Goal: Task Accomplishment & Management: Complete application form

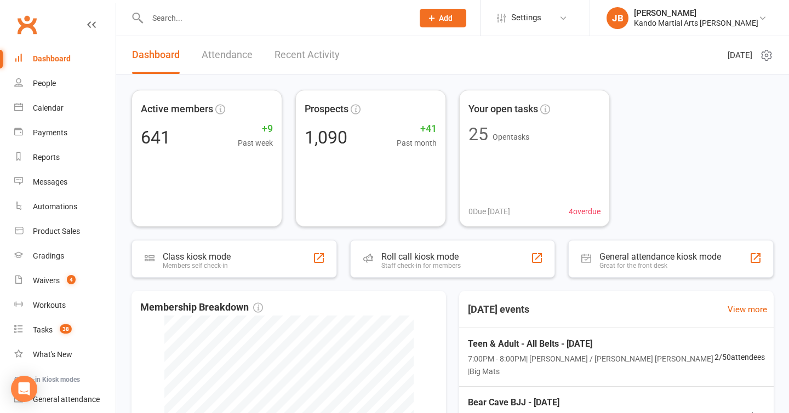
click at [179, 16] on input "text" at bounding box center [274, 17] width 261 height 15
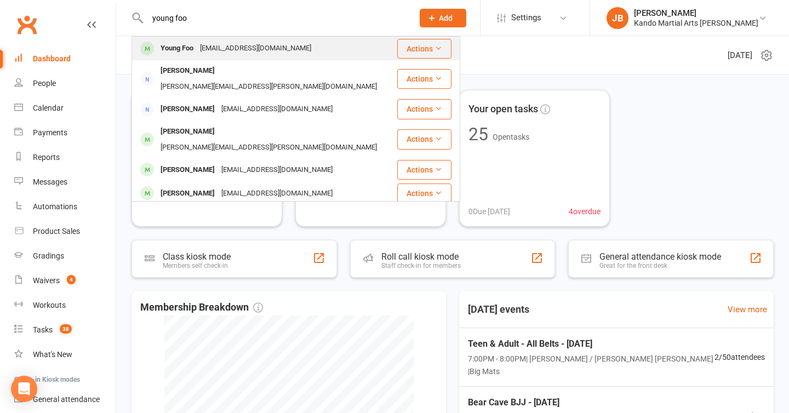
type input "young foo"
click at [175, 45] on div "Young Foo" at bounding box center [176, 49] width 39 height 16
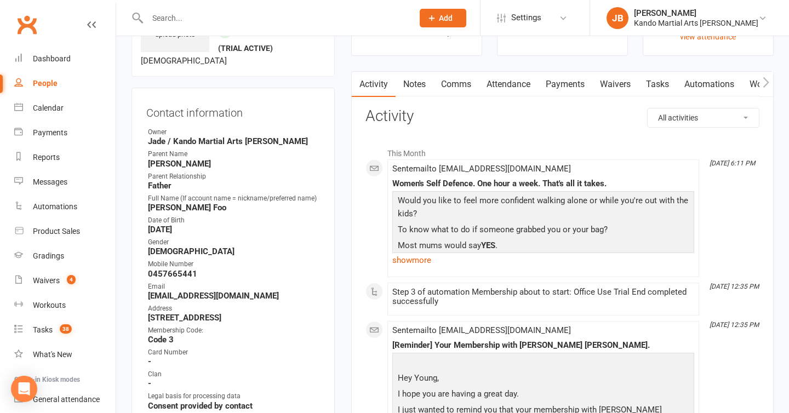
scroll to position [16, 0]
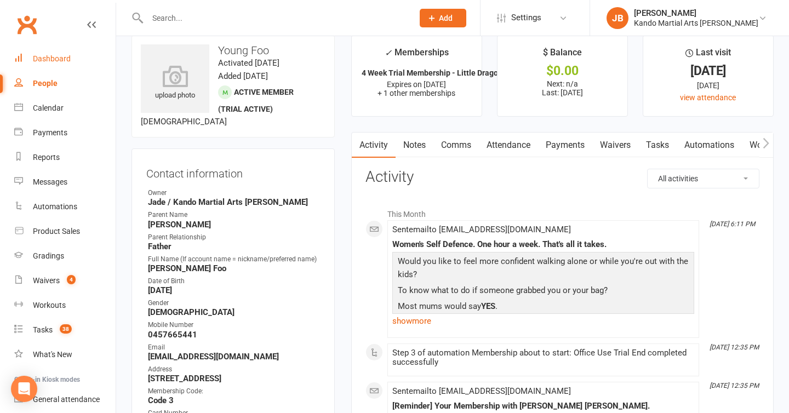
click at [60, 56] on div "Dashboard" at bounding box center [52, 58] width 38 height 9
click at [184, 13] on input "text" at bounding box center [274, 17] width 261 height 15
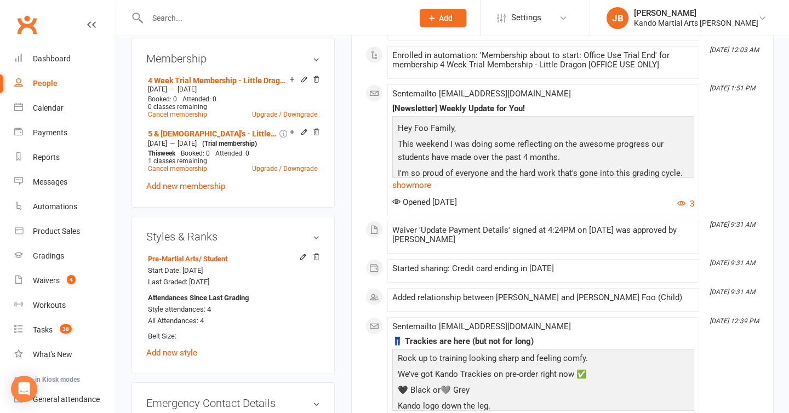
scroll to position [678, 0]
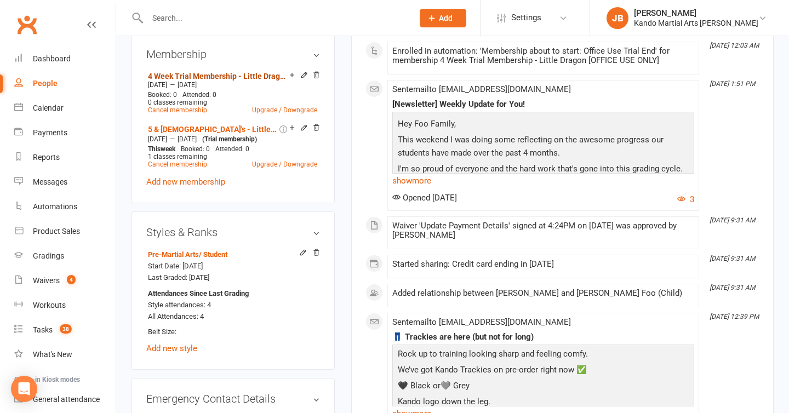
click at [184, 72] on link "4 Week Trial Membership - Little Dragon [OFFICE USE ONLY]" at bounding box center [218, 76] width 141 height 9
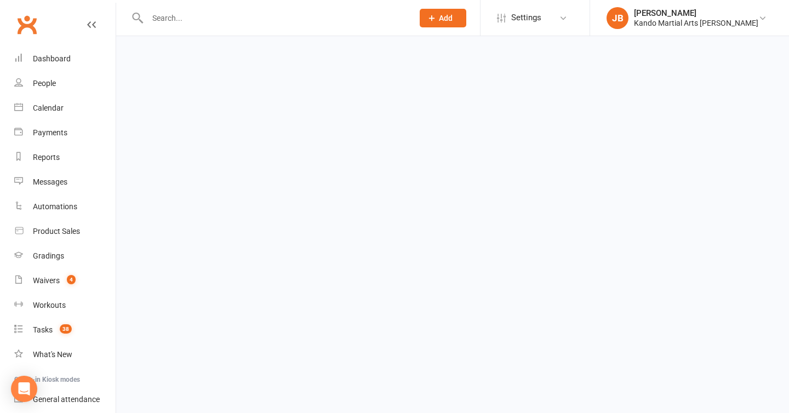
scroll to position [12, 0]
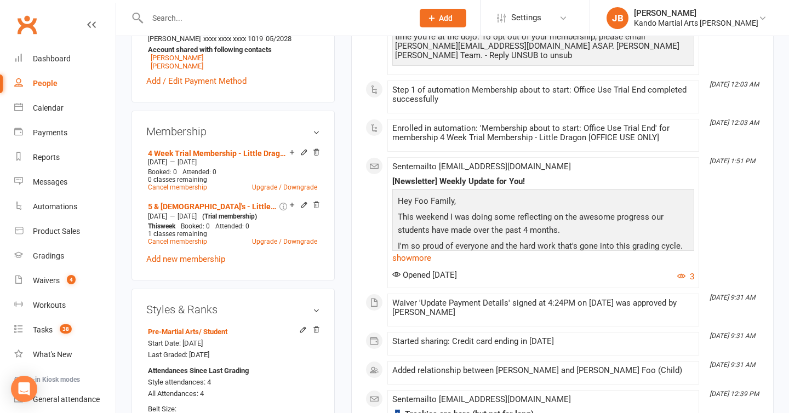
scroll to position [611, 0]
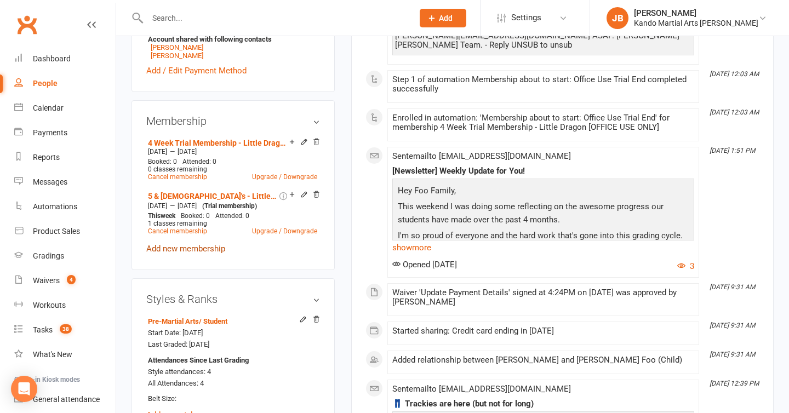
click at [180, 244] on link "Add new membership" at bounding box center [185, 249] width 79 height 10
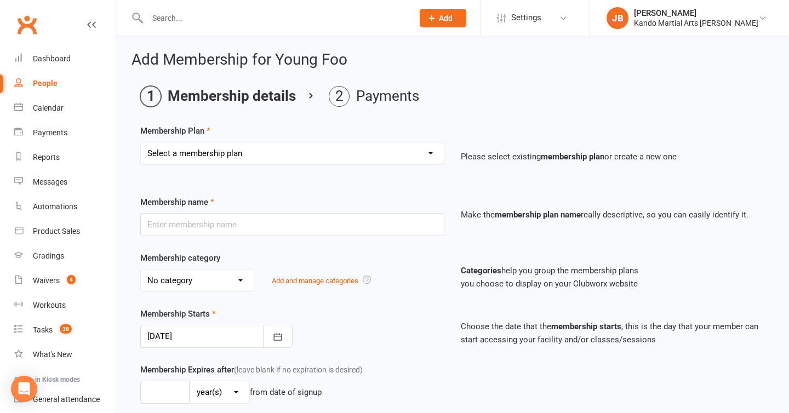
click at [220, 151] on select "Select a membership plan Create new Membership Plan 12 Months - Kinder Ninja in…" at bounding box center [292, 153] width 303 height 22
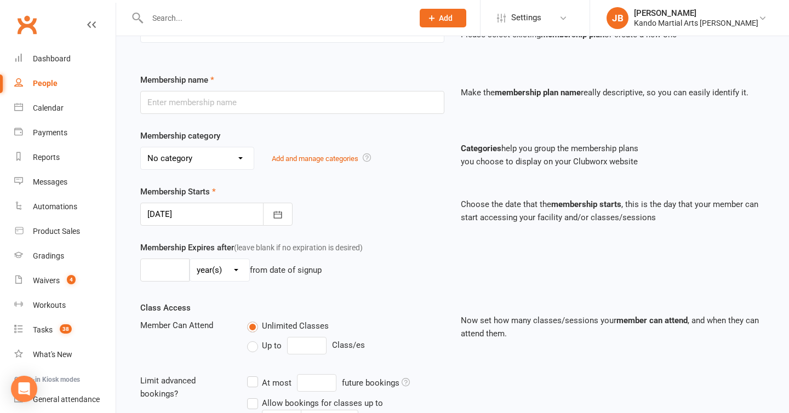
scroll to position [305, 0]
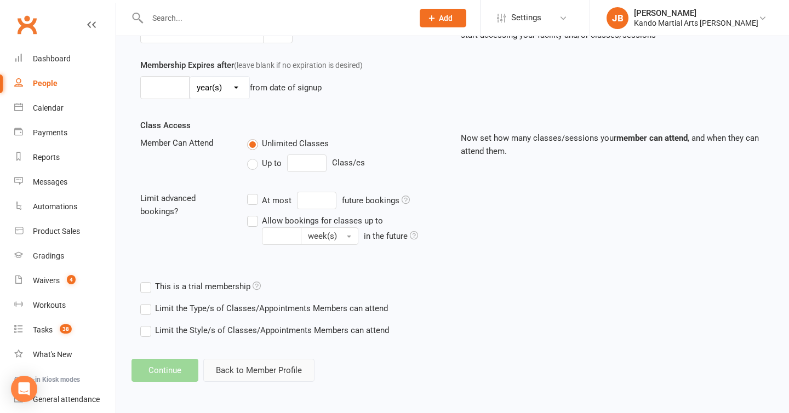
click at [262, 374] on button "Back to Member Profile" at bounding box center [258, 370] width 111 height 23
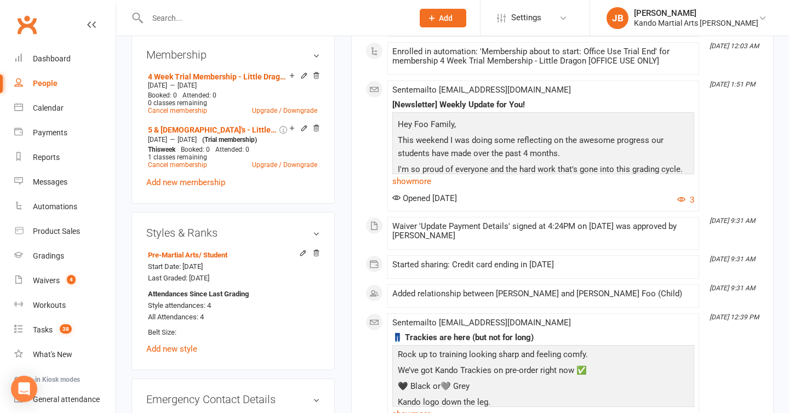
scroll to position [660, 0]
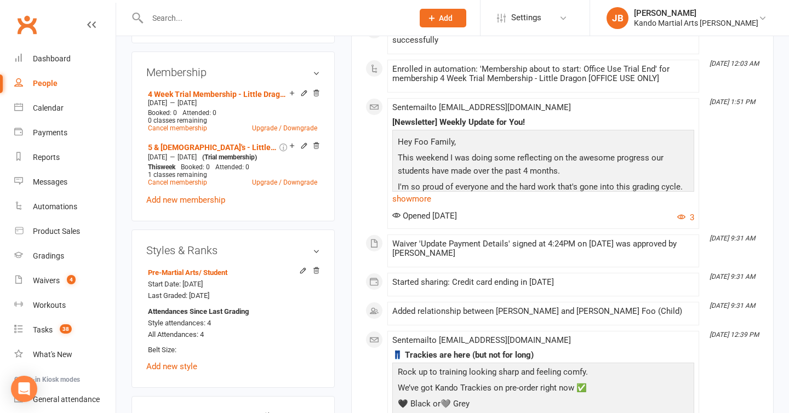
click at [204, 199] on link "Add new membership" at bounding box center [185, 200] width 79 height 10
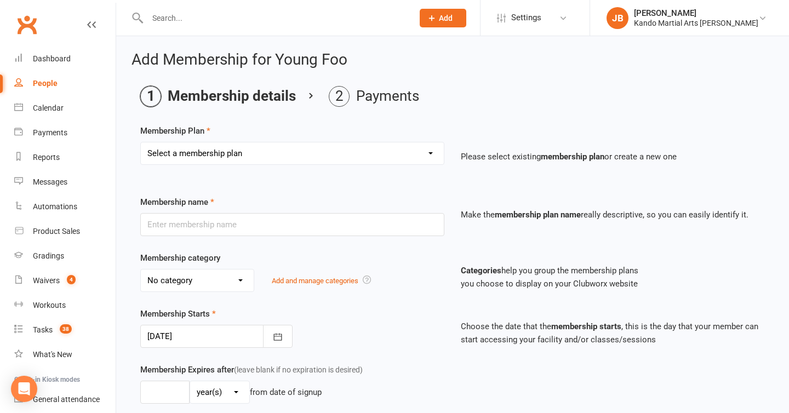
click at [235, 158] on select "Select a membership plan Create new Membership Plan 12 Months - Kinder Ninja in…" at bounding box center [292, 153] width 303 height 22
select select "74"
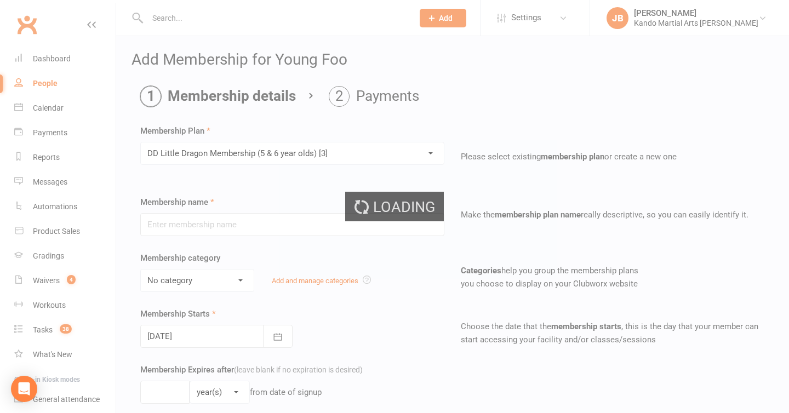
type input "DD Little Dragon Membership (5 & 6 year olds) [3]"
select select "11"
type input "0"
type input "1"
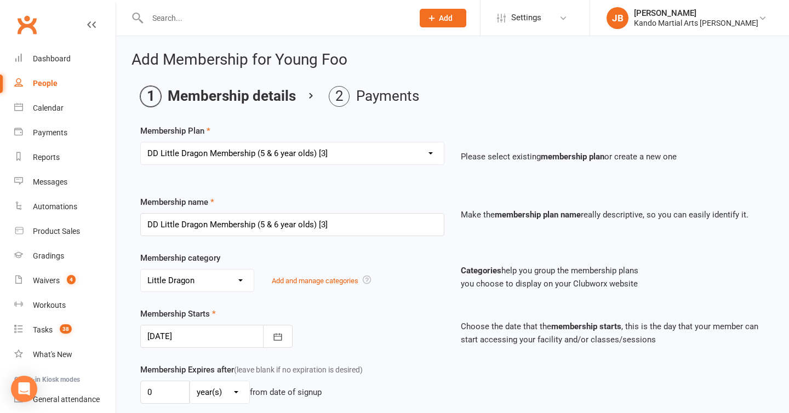
click at [236, 331] on div at bounding box center [216, 336] width 152 height 23
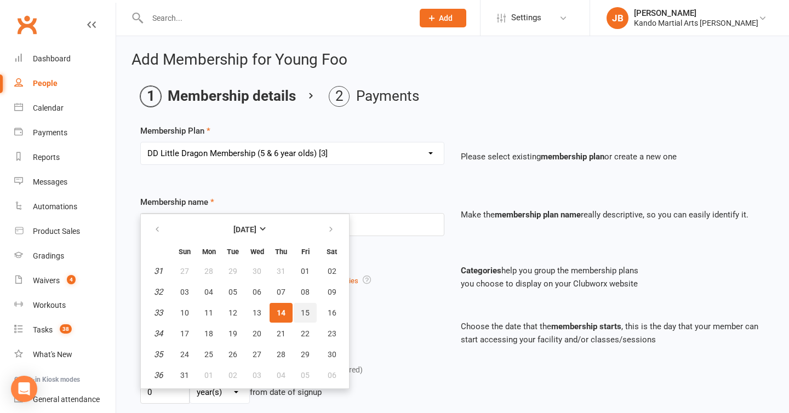
click at [298, 311] on button "15" at bounding box center [305, 313] width 23 height 20
type input "[DATE]"
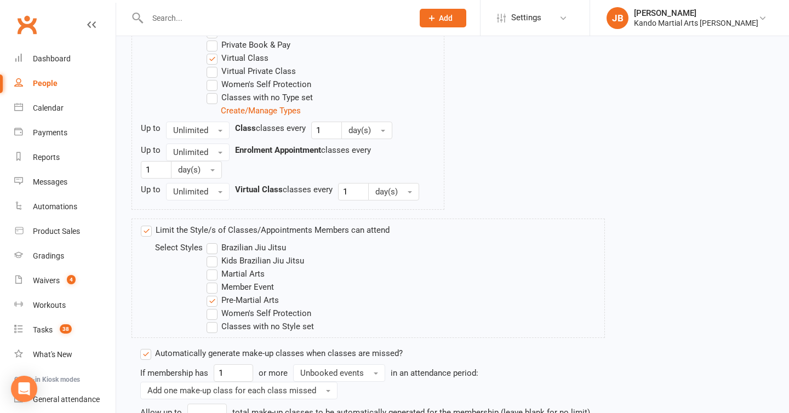
scroll to position [831, 0]
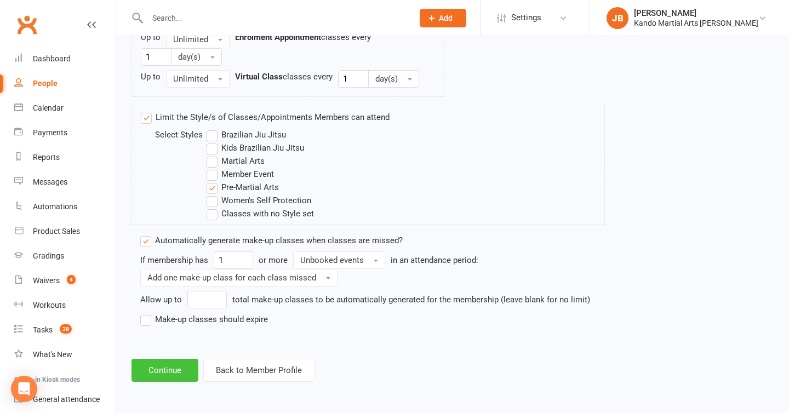
click at [163, 381] on button "Continue" at bounding box center [164, 370] width 67 height 23
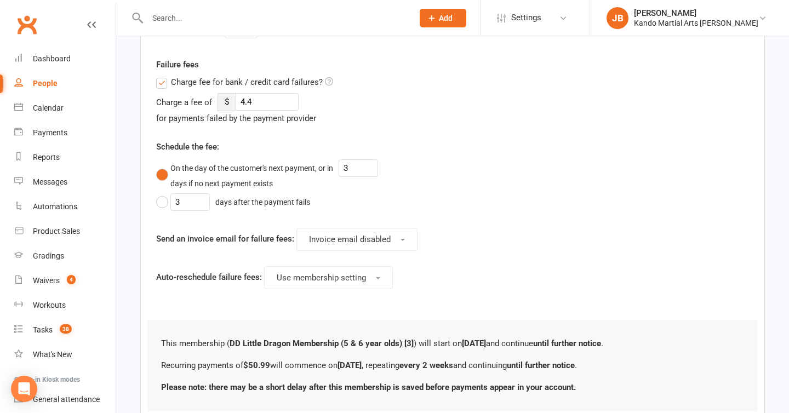
scroll to position [555, 0]
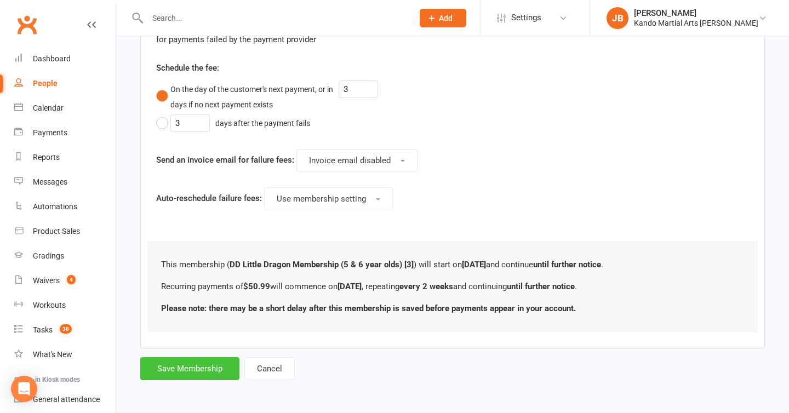
click at [182, 369] on button "Save Membership" at bounding box center [189, 368] width 99 height 23
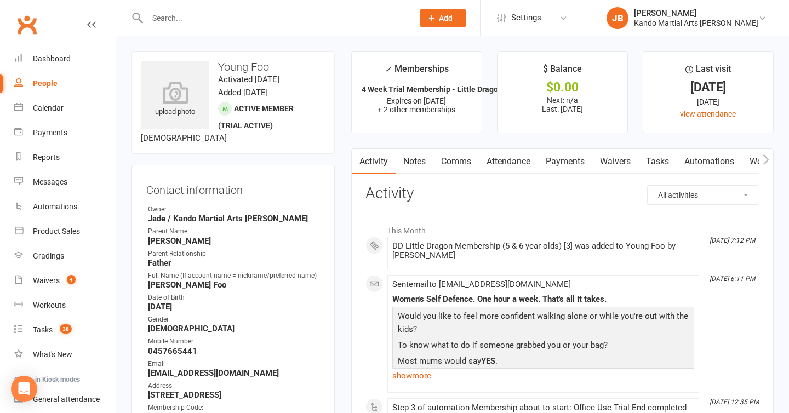
click at [298, 177] on div "Contact information Owner [PERSON_NAME] / Kando Martial Arts [PERSON_NAME] Pare…" at bounding box center [232, 373] width 203 height 417
click at [522, 164] on link "Attendance" at bounding box center [508, 161] width 59 height 25
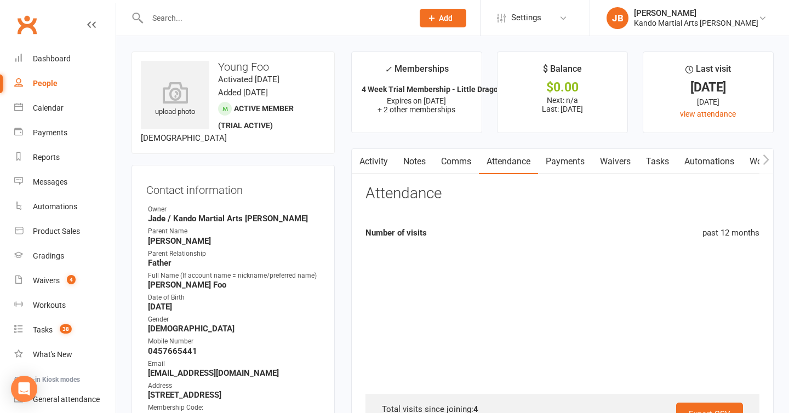
click at [561, 172] on link "Payments" at bounding box center [565, 161] width 54 height 25
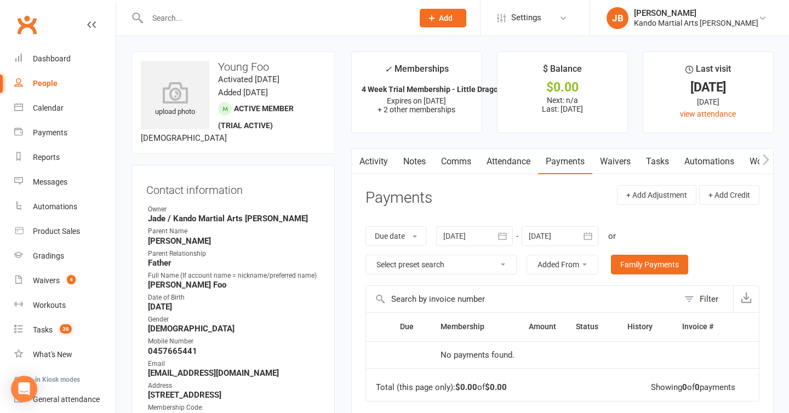
click at [505, 157] on link "Attendance" at bounding box center [508, 161] width 59 height 25
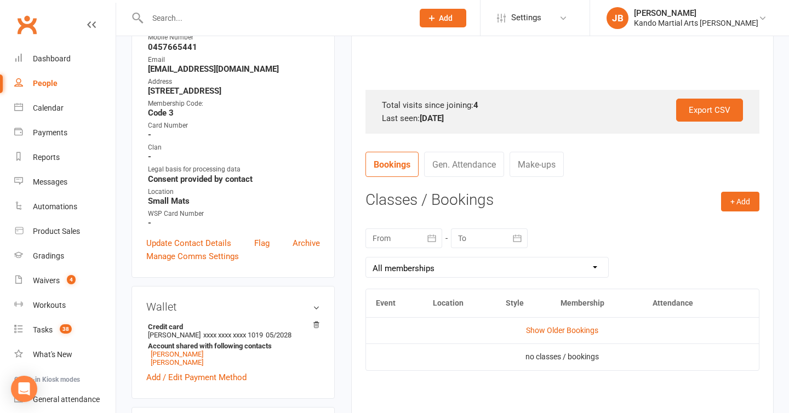
scroll to position [425, 0]
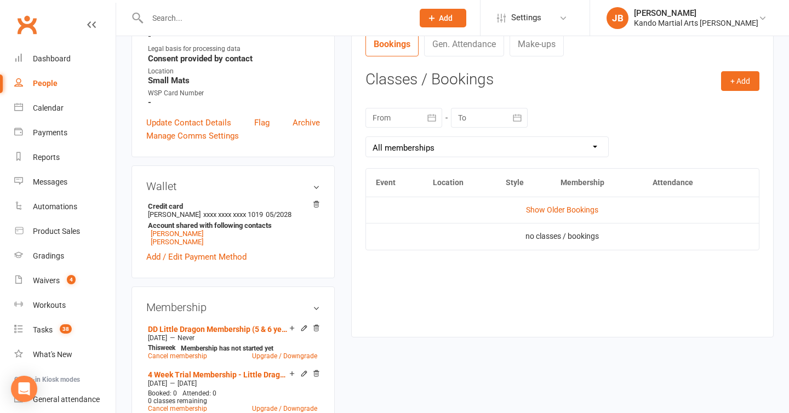
click at [555, 198] on td "Show Older Bookings" at bounding box center [562, 210] width 393 height 26
click at [555, 203] on td "Show Older Bookings" at bounding box center [562, 210] width 393 height 26
click at [552, 216] on td "Show Older Bookings" at bounding box center [562, 210] width 393 height 26
click at [552, 210] on link "Show Older Bookings" at bounding box center [562, 209] width 72 height 9
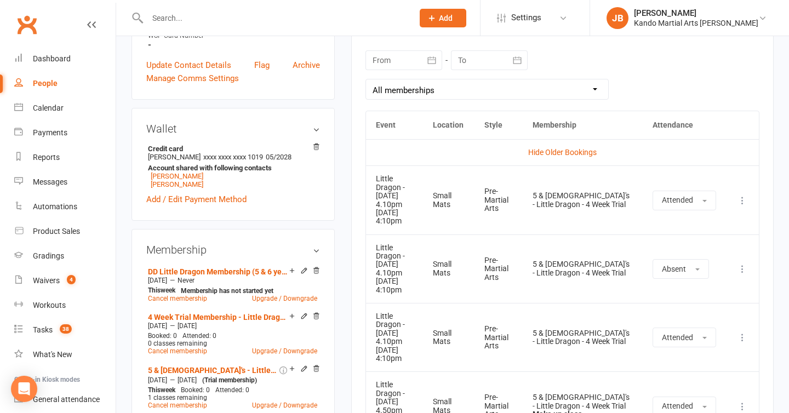
scroll to position [449, 0]
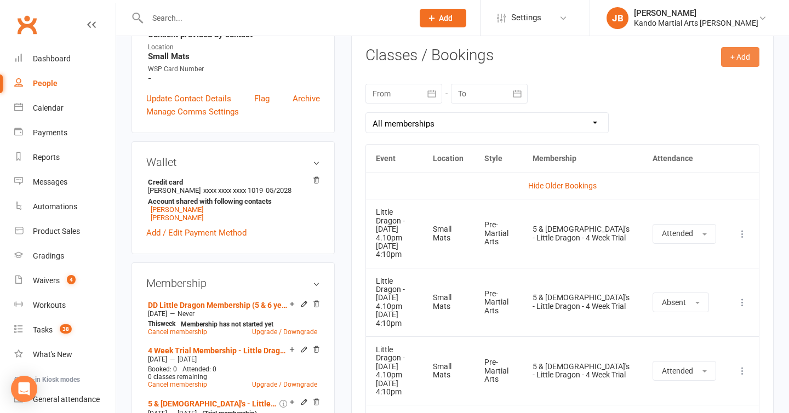
click at [729, 63] on button "+ Add" at bounding box center [740, 57] width 38 height 20
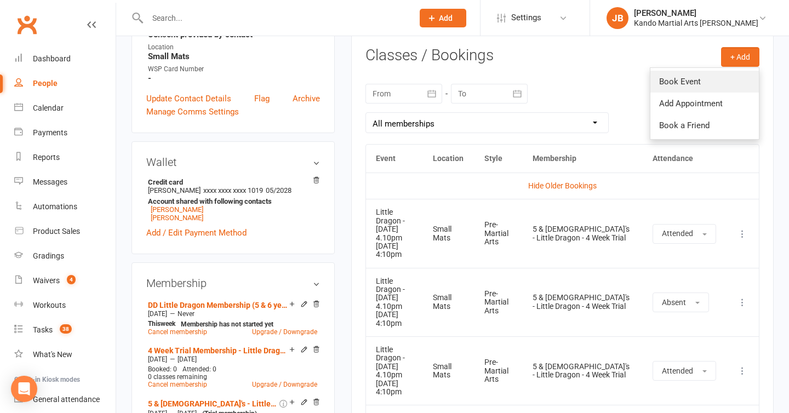
click at [673, 84] on link "Book Event" at bounding box center [704, 82] width 108 height 22
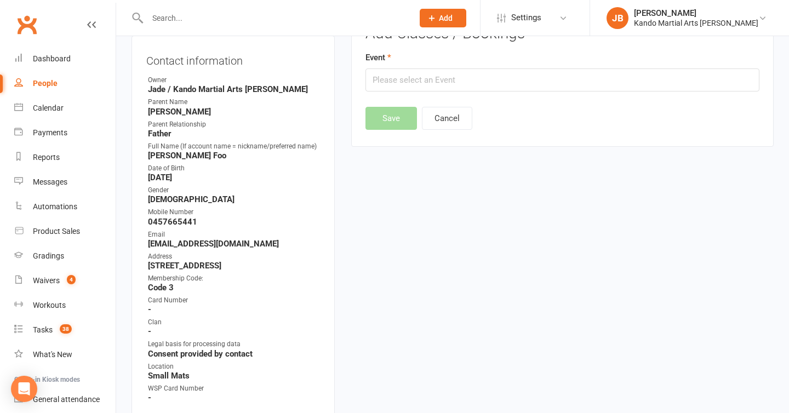
scroll to position [94, 0]
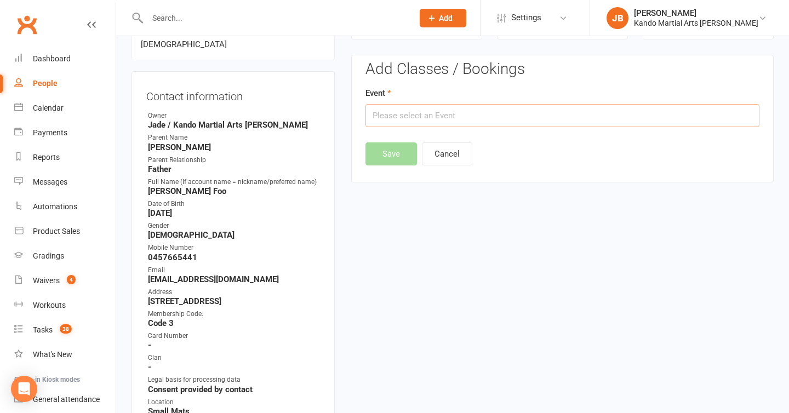
click at [446, 123] on input "text" at bounding box center [562, 115] width 394 height 23
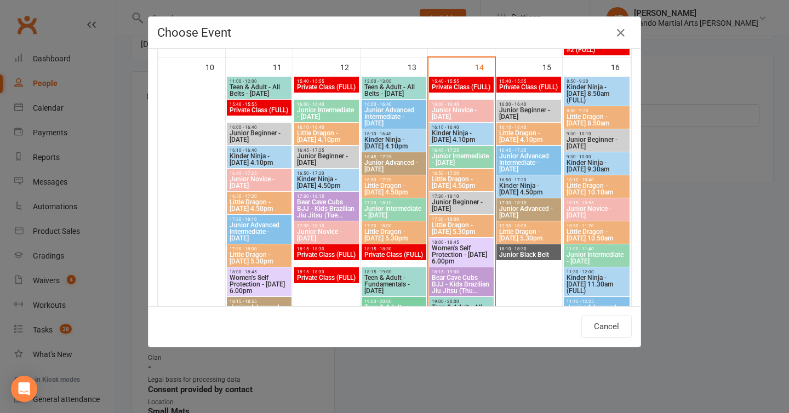
scroll to position [926, 0]
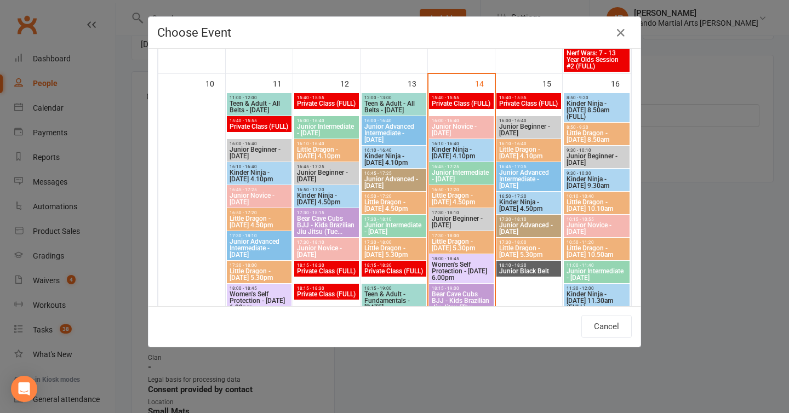
click at [523, 147] on span "Little Dragon - [DATE] 4.10pm" at bounding box center [529, 152] width 60 height 13
type input "Little Dragon - [DATE] 4.10pm - [DATE] 4:10:00 PM"
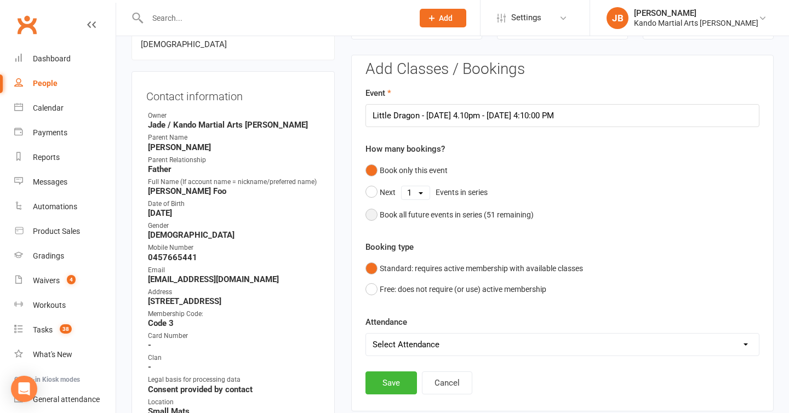
click at [388, 210] on div "Book all future events in series ( 51 remaining)" at bounding box center [457, 215] width 154 height 12
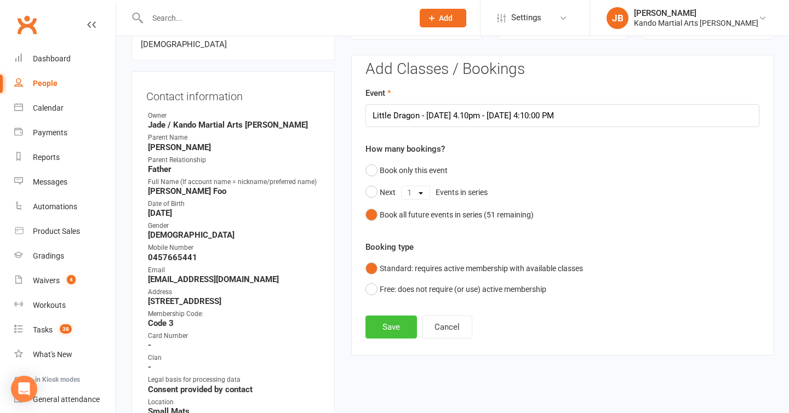
click at [384, 325] on button "Save" at bounding box center [391, 327] width 52 height 23
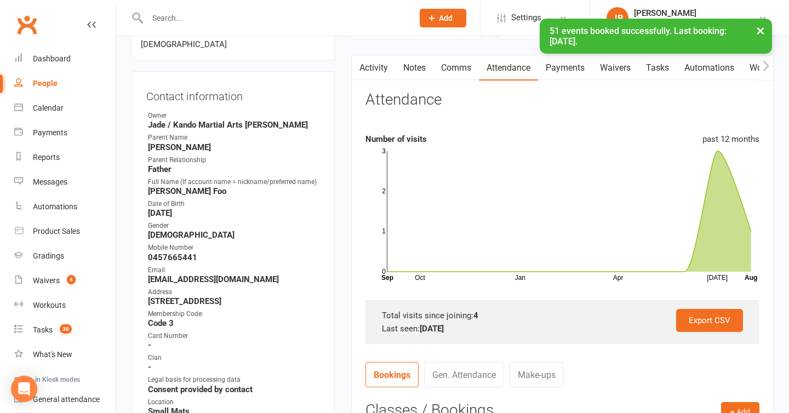
click at [567, 71] on link "Payments" at bounding box center [565, 67] width 54 height 25
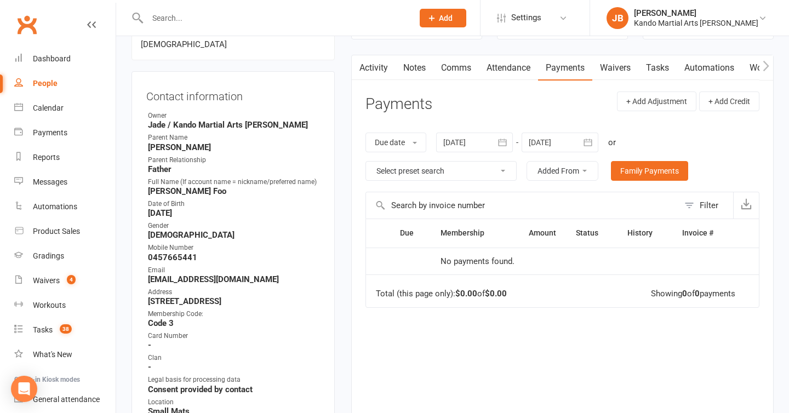
click at [494, 70] on link "Attendance" at bounding box center [508, 67] width 59 height 25
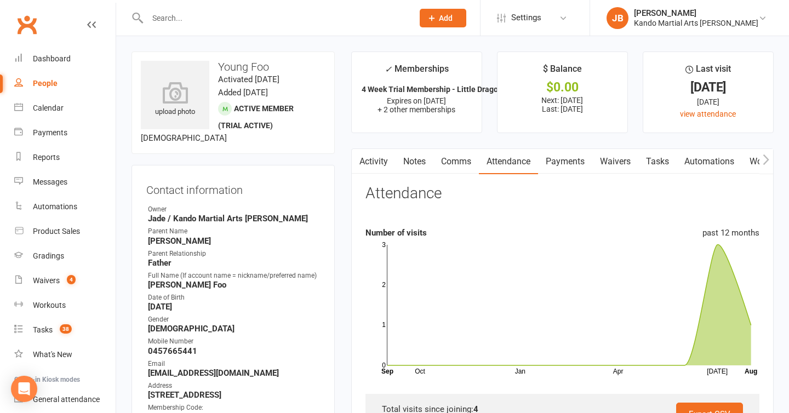
click at [556, 155] on link "Payments" at bounding box center [565, 161] width 54 height 25
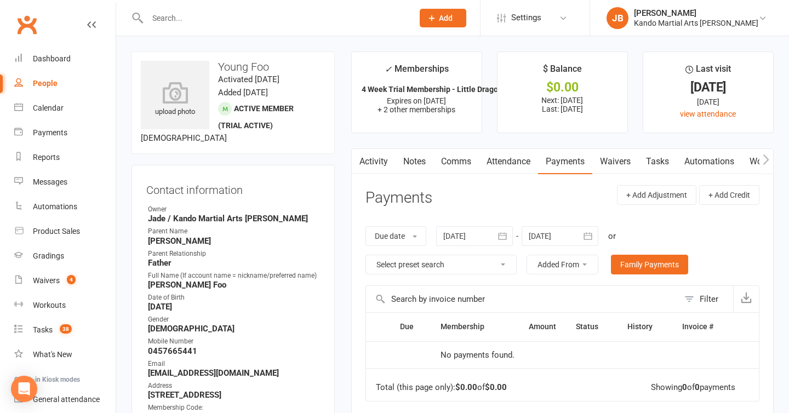
click at [243, 15] on input "text" at bounding box center [274, 17] width 261 height 15
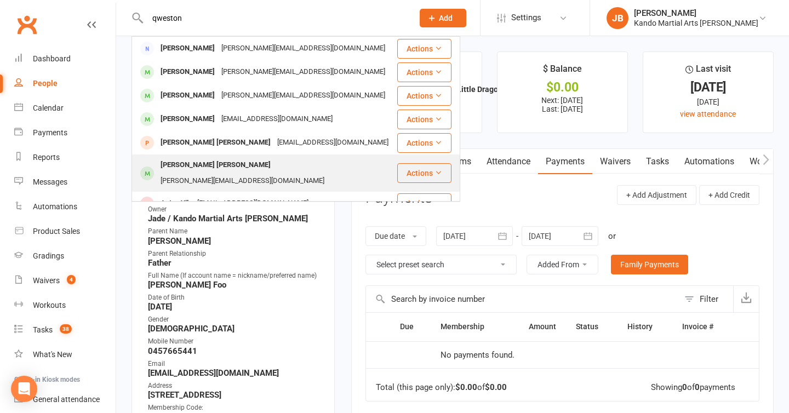
type input "qweston"
click at [196, 168] on div "[PERSON_NAME] [PERSON_NAME]" at bounding box center [215, 165] width 117 height 16
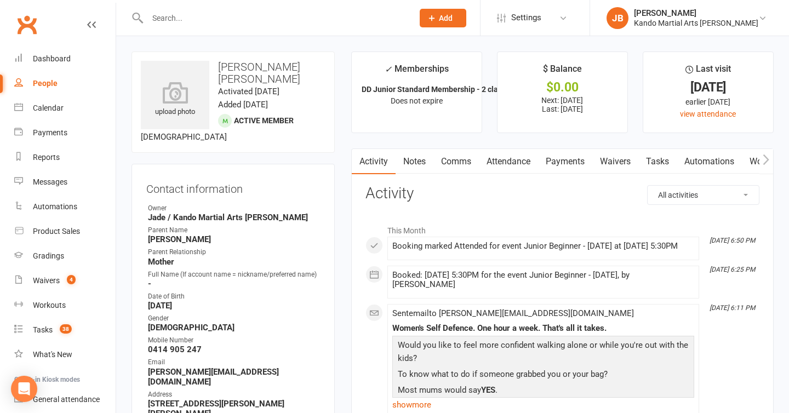
click at [558, 162] on link "Payments" at bounding box center [565, 161] width 54 height 25
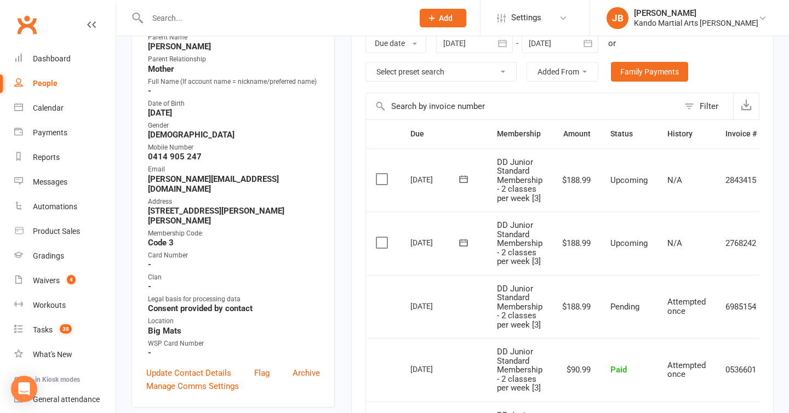
scroll to position [196, 0]
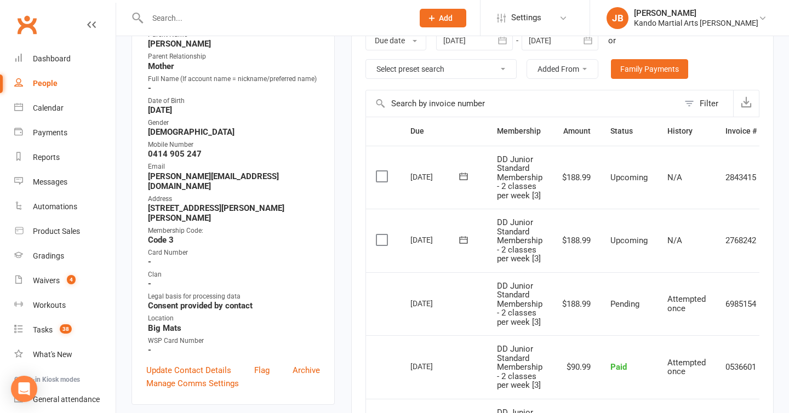
click at [254, 19] on input "text" at bounding box center [274, 17] width 261 height 15
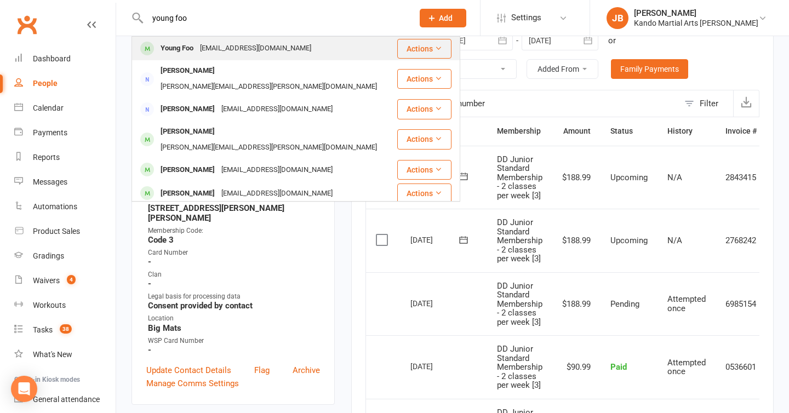
type input "young foo"
click at [202, 49] on div "[EMAIL_ADDRESS][DOMAIN_NAME]" at bounding box center [256, 49] width 118 height 16
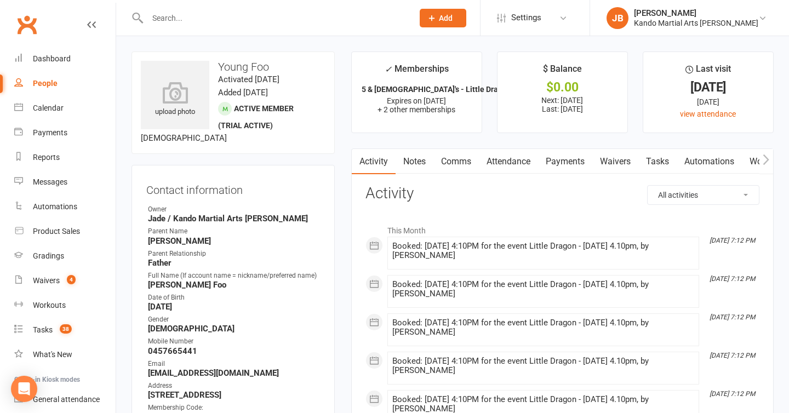
click at [579, 165] on link "Payments" at bounding box center [565, 161] width 54 height 25
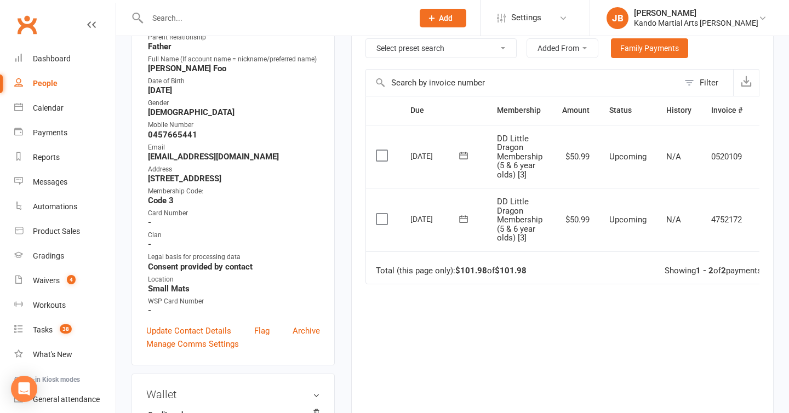
scroll to position [0, 27]
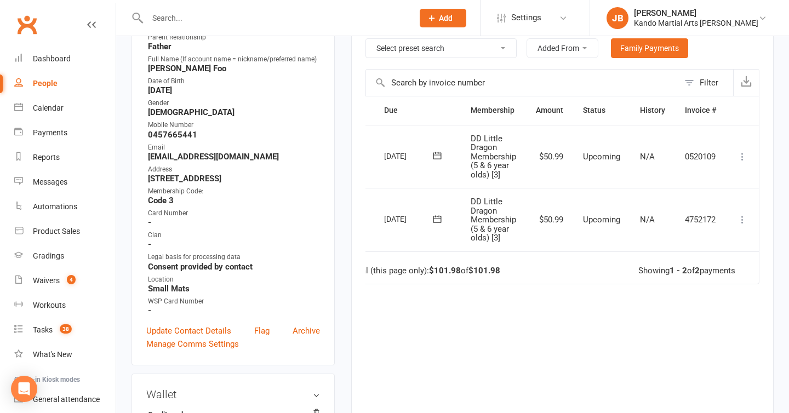
click at [746, 221] on icon at bounding box center [742, 219] width 11 height 11
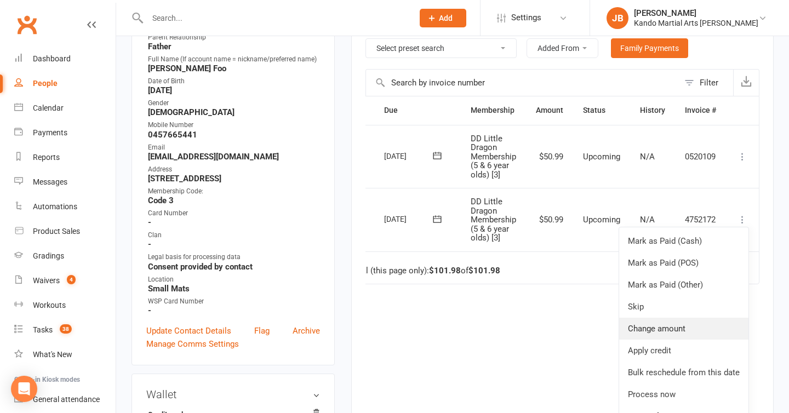
click at [650, 331] on link "Change amount" at bounding box center [683, 329] width 129 height 22
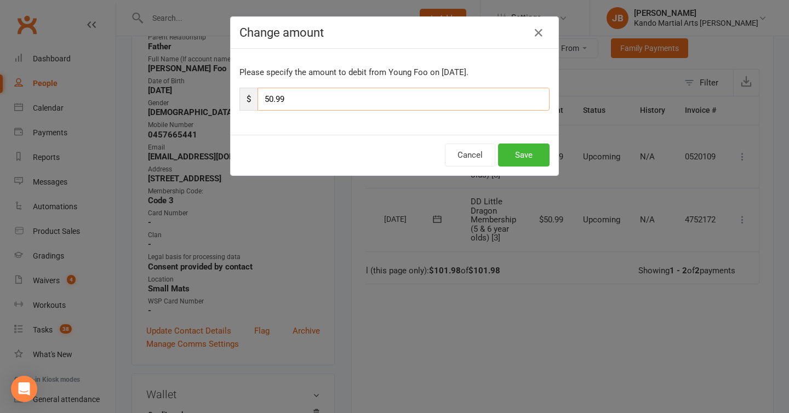
click at [273, 102] on input "50.99" at bounding box center [404, 99] width 292 height 23
type input "149.99"
click at [501, 156] on button "Save" at bounding box center [524, 155] width 52 height 23
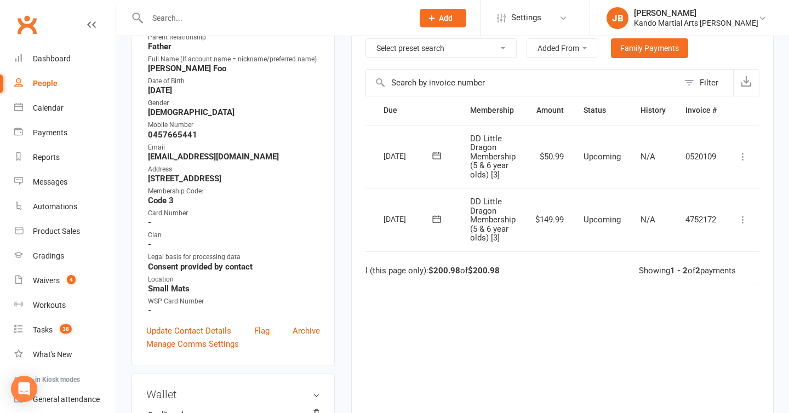
click at [211, 15] on input "text" at bounding box center [274, 17] width 261 height 15
click at [194, 18] on input "text" at bounding box center [274, 17] width 261 height 15
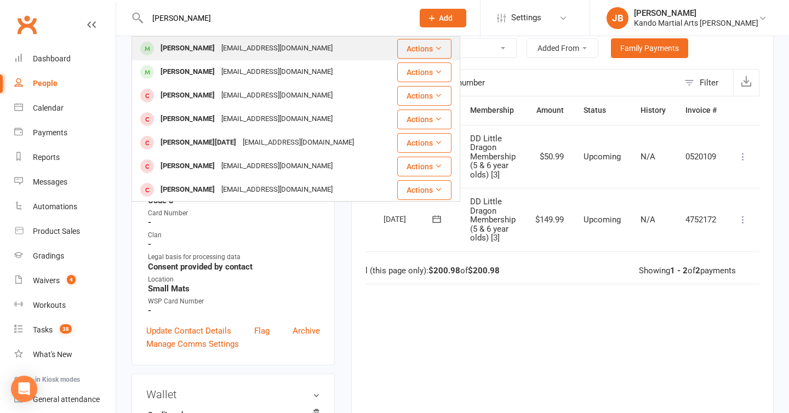
type input "[PERSON_NAME]"
click at [195, 54] on div "[PERSON_NAME]" at bounding box center [187, 49] width 61 height 16
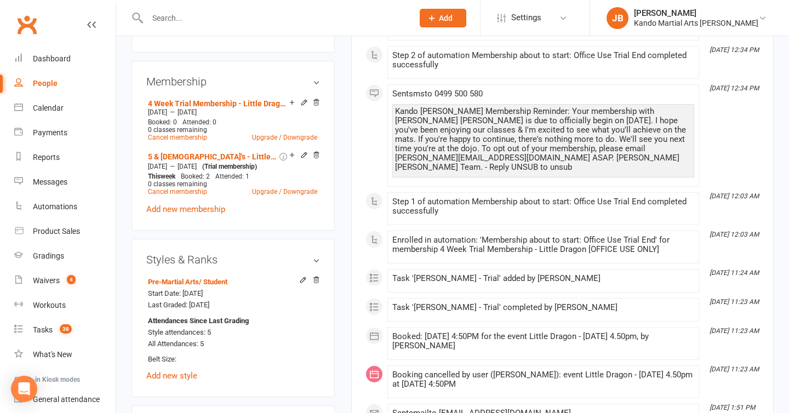
scroll to position [647, 0]
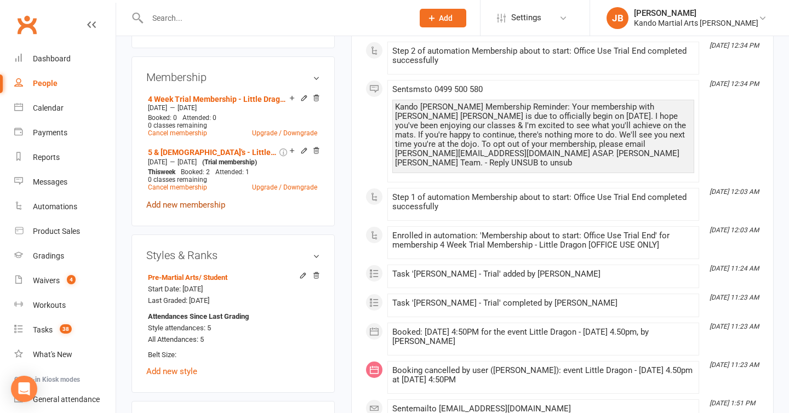
click at [181, 200] on link "Add new membership" at bounding box center [185, 205] width 79 height 10
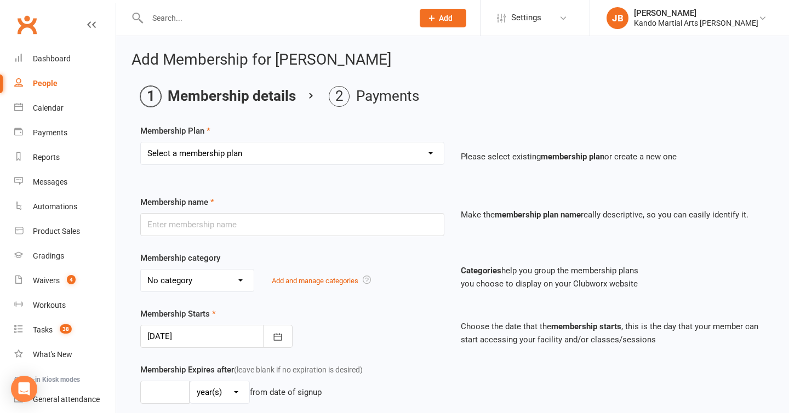
click at [207, 151] on select "Select a membership plan Create new Membership Plan 12 Months - Kinder Ninja in…" at bounding box center [292, 153] width 303 height 22
select select "74"
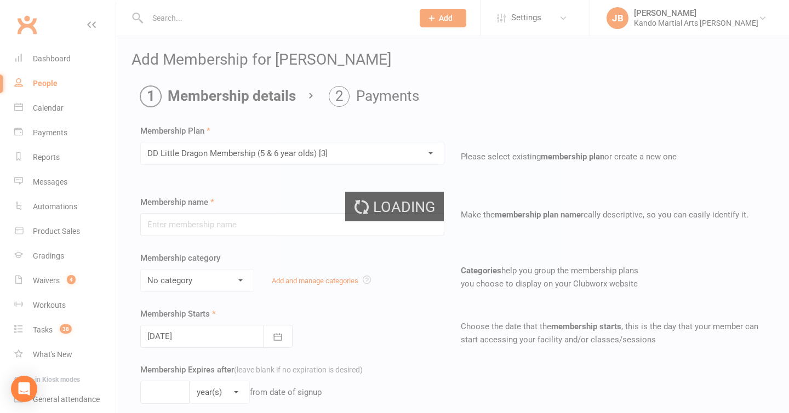
type input "DD Little Dragon Membership (5 & 6 year olds) [3]"
select select "11"
type input "0"
type input "1"
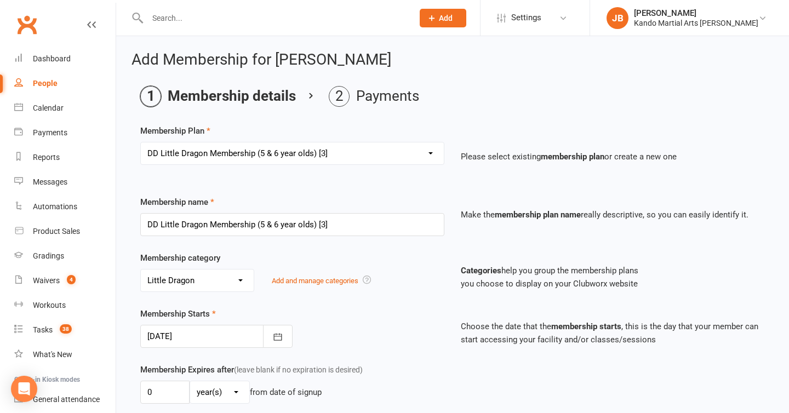
click at [204, 340] on div at bounding box center [216, 336] width 152 height 23
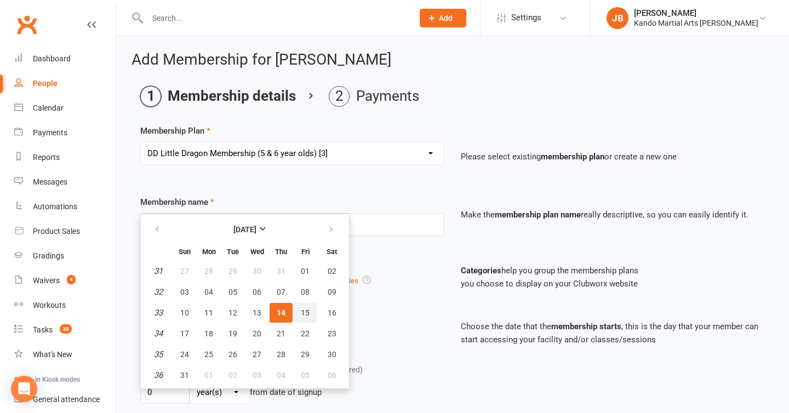
click at [295, 312] on button "15" at bounding box center [305, 313] width 23 height 20
type input "[DATE]"
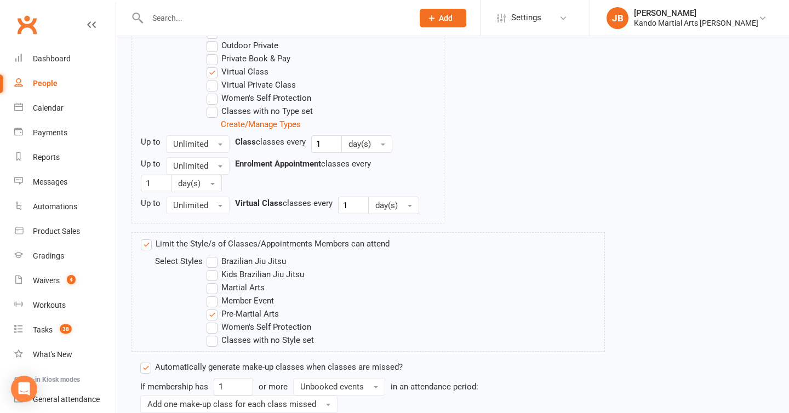
scroll to position [831, 0]
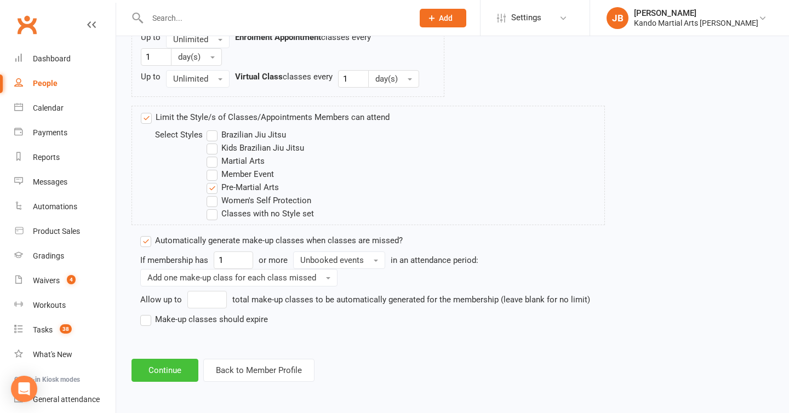
click at [165, 364] on button "Continue" at bounding box center [164, 370] width 67 height 23
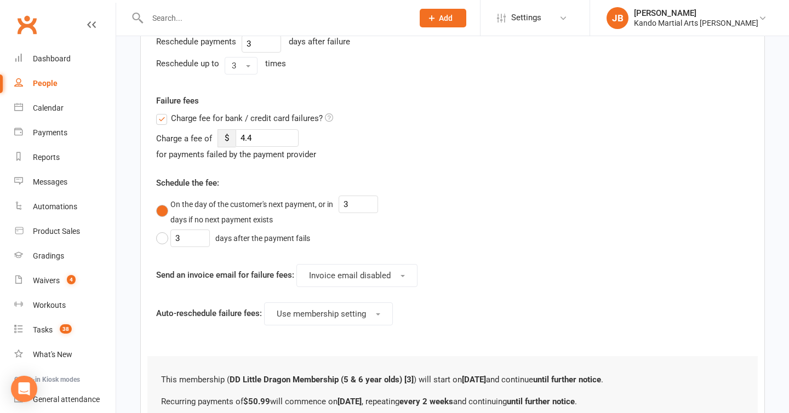
scroll to position [555, 0]
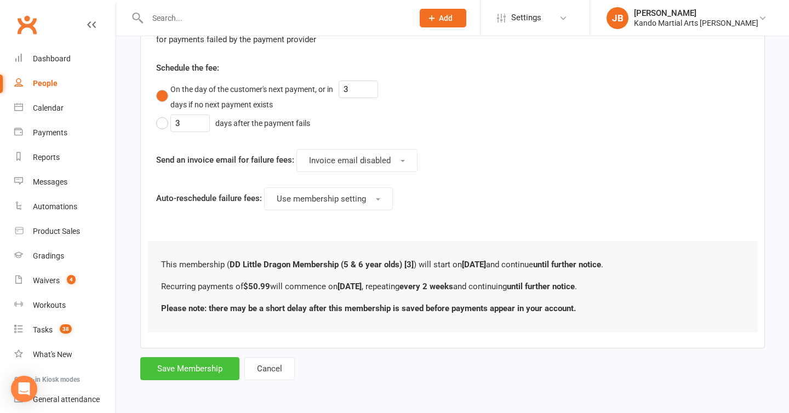
click at [190, 364] on button "Save Membership" at bounding box center [189, 368] width 99 height 23
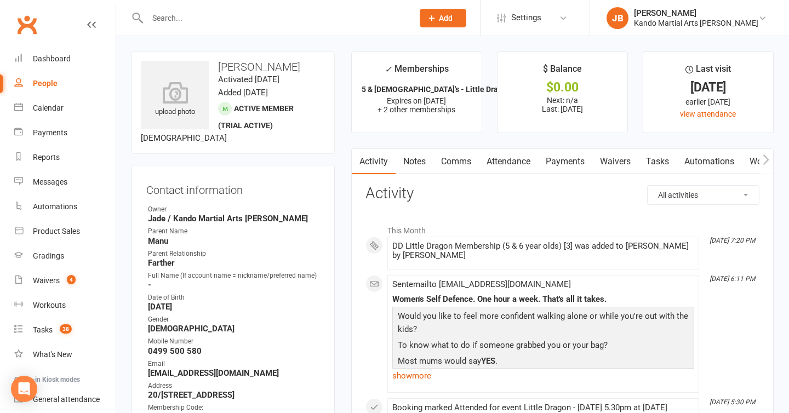
click at [649, 163] on link "Tasks" at bounding box center [657, 161] width 38 height 25
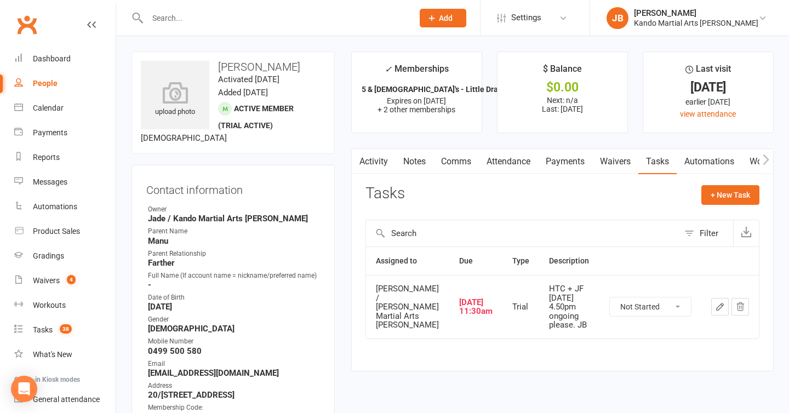
click at [508, 158] on link "Attendance" at bounding box center [508, 161] width 59 height 25
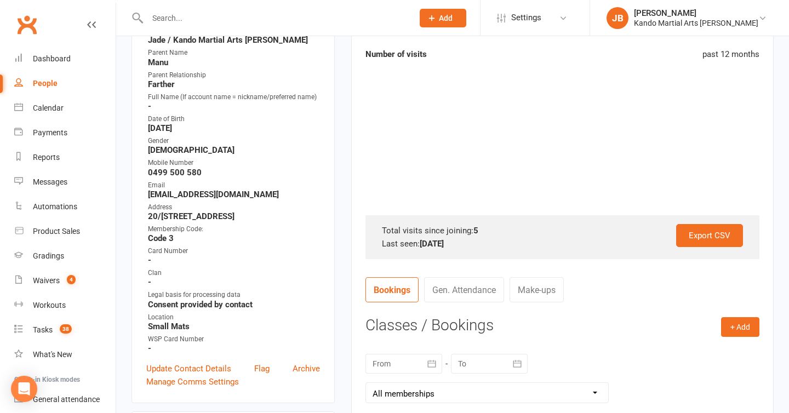
scroll to position [235, 0]
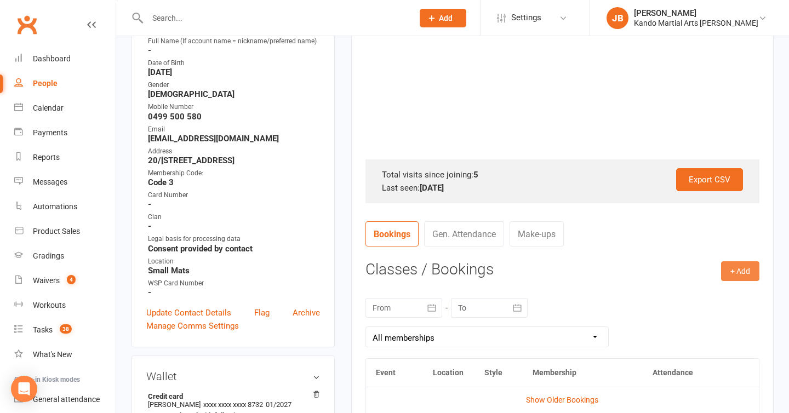
click at [732, 272] on button "+ Add" at bounding box center [740, 271] width 38 height 20
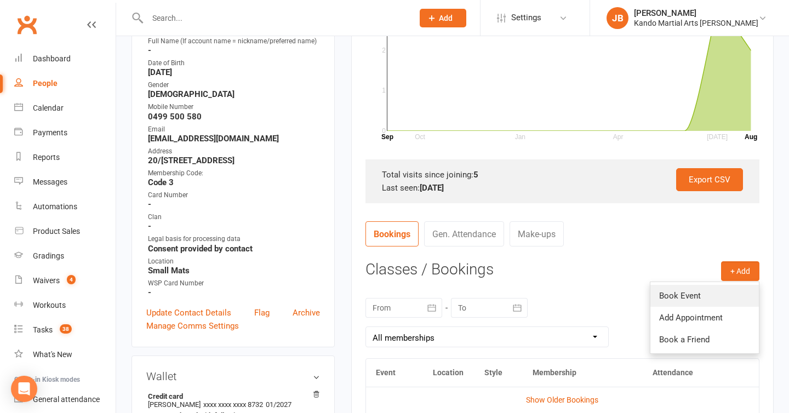
click at [674, 300] on link "Book Event" at bounding box center [704, 296] width 108 height 22
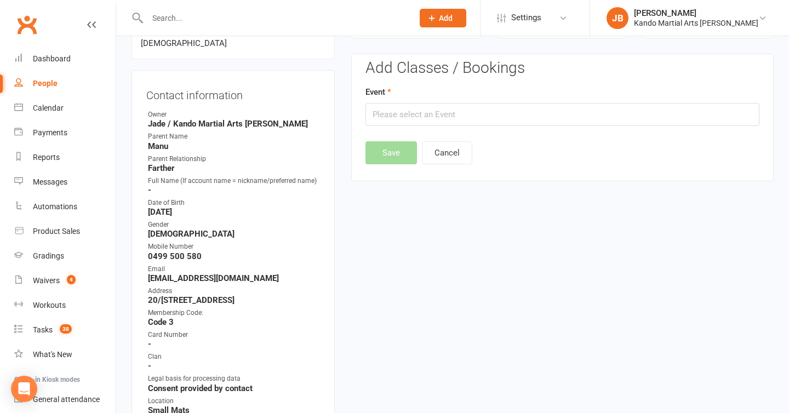
scroll to position [94, 0]
click at [463, 102] on div "Event" at bounding box center [562, 107] width 394 height 41
click at [463, 105] on input "text" at bounding box center [562, 115] width 394 height 23
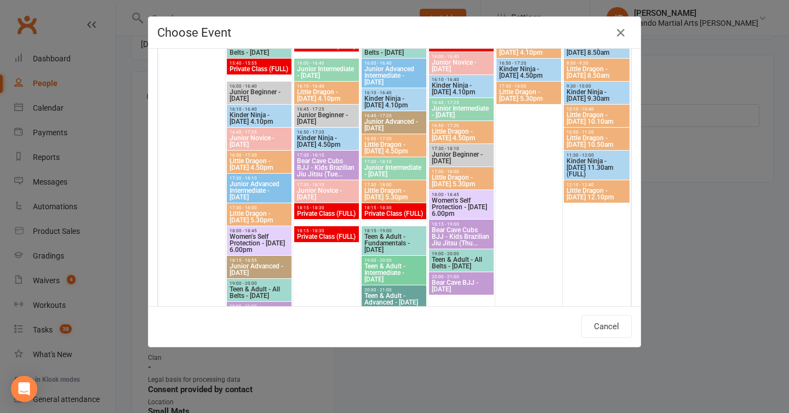
scroll to position [1442, 0]
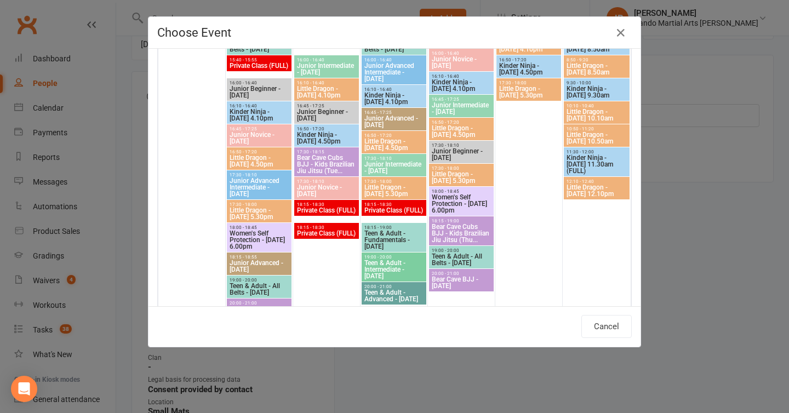
click at [448, 128] on span "Little Dragon - [DATE] 4.50pm" at bounding box center [461, 131] width 60 height 13
type input "Little Dragon - [DATE] 4.50pm - [DATE] 4:50:00 PM"
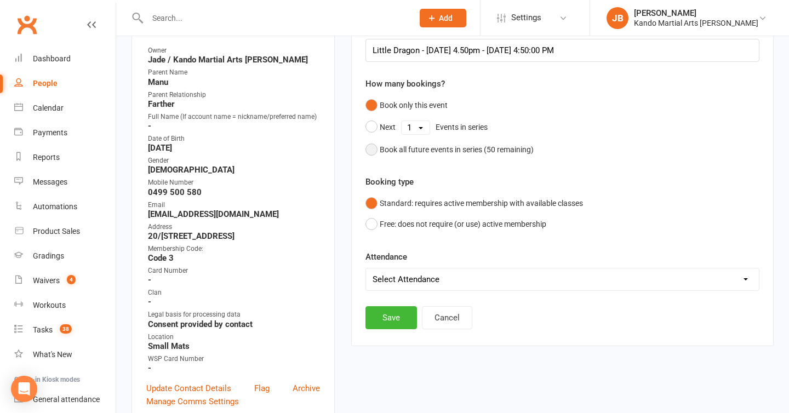
scroll to position [187, 0]
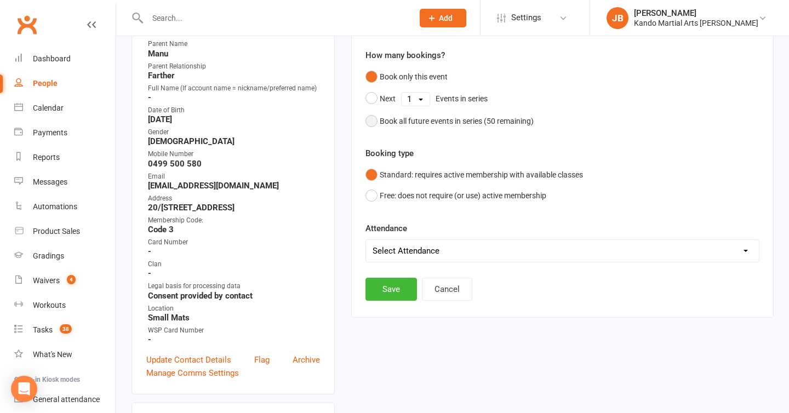
click at [393, 118] on div "Book all future events in series ( 50 remaining)" at bounding box center [457, 121] width 154 height 12
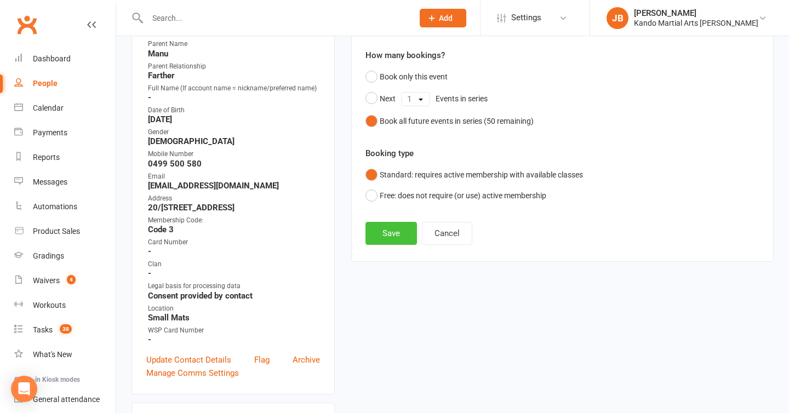
click at [385, 232] on button "Save" at bounding box center [391, 233] width 52 height 23
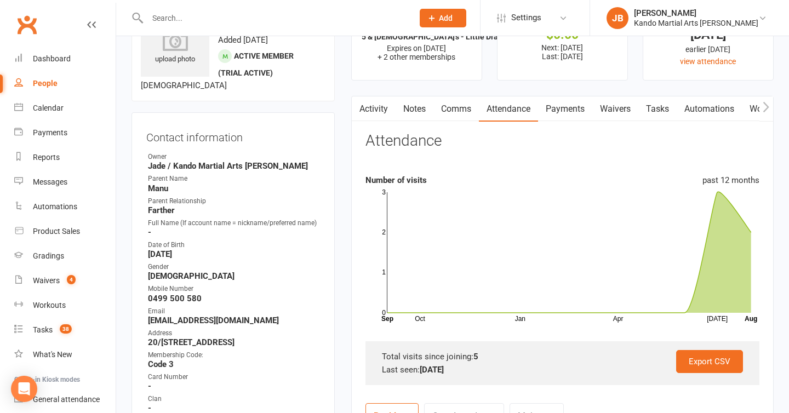
scroll to position [0, 0]
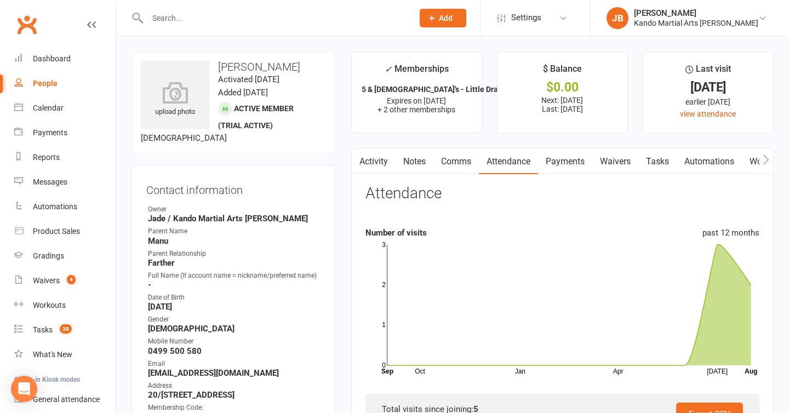
click at [552, 162] on link "Payments" at bounding box center [565, 161] width 54 height 25
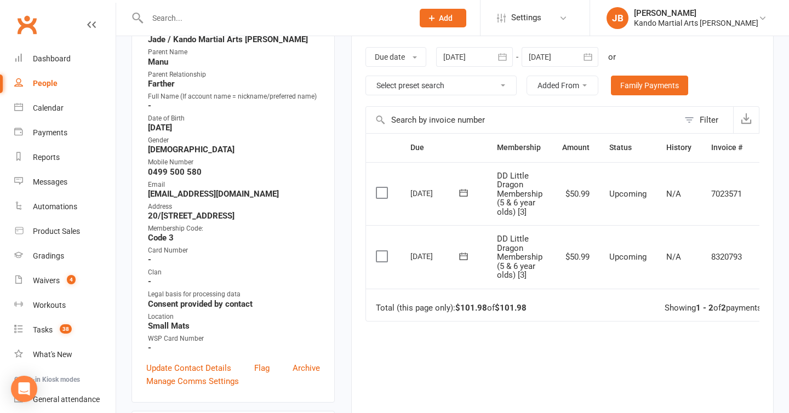
scroll to position [0, 27]
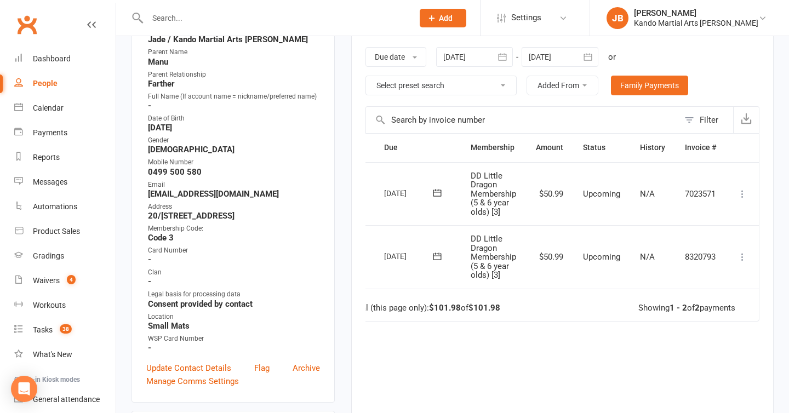
click at [742, 256] on icon at bounding box center [742, 256] width 11 height 11
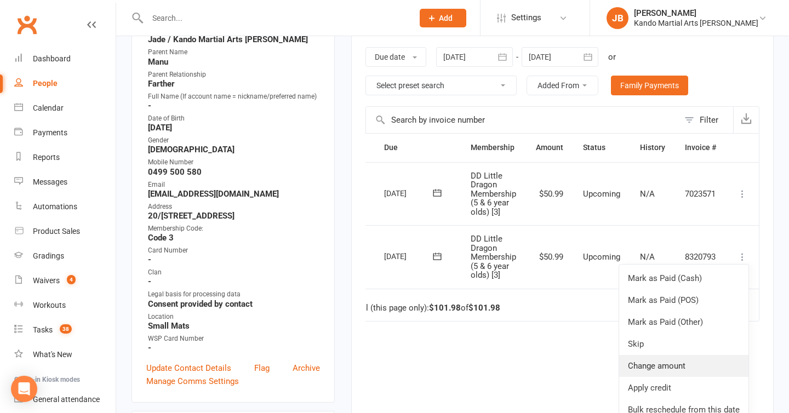
click at [665, 365] on link "Change amount" at bounding box center [683, 366] width 129 height 22
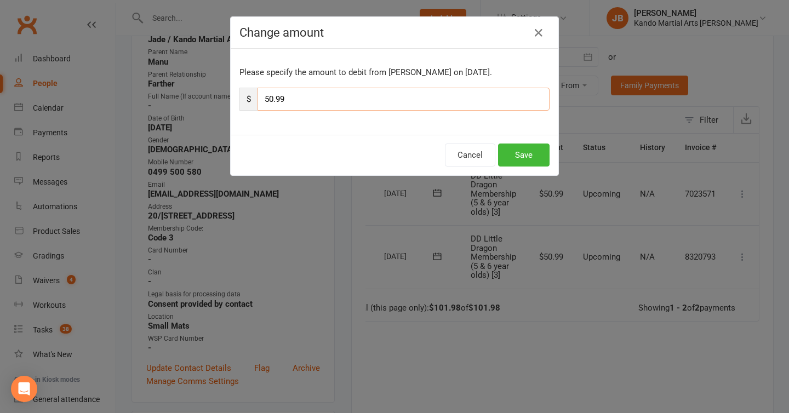
click at [272, 98] on input "50.99" at bounding box center [404, 99] width 292 height 23
type input "149.99"
click at [525, 150] on button "Save" at bounding box center [524, 155] width 52 height 23
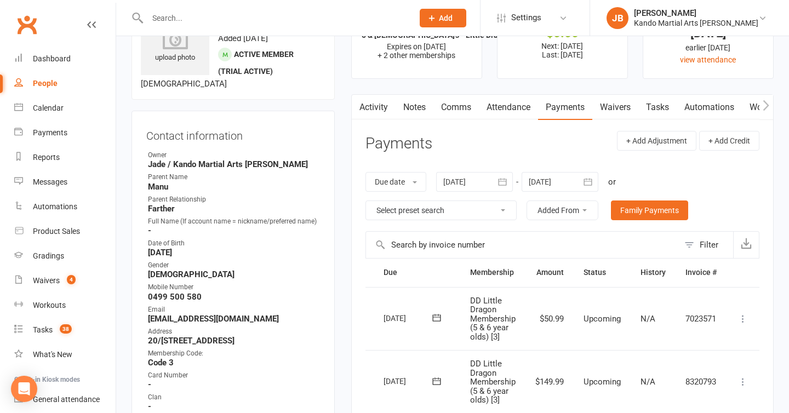
scroll to position [37, 0]
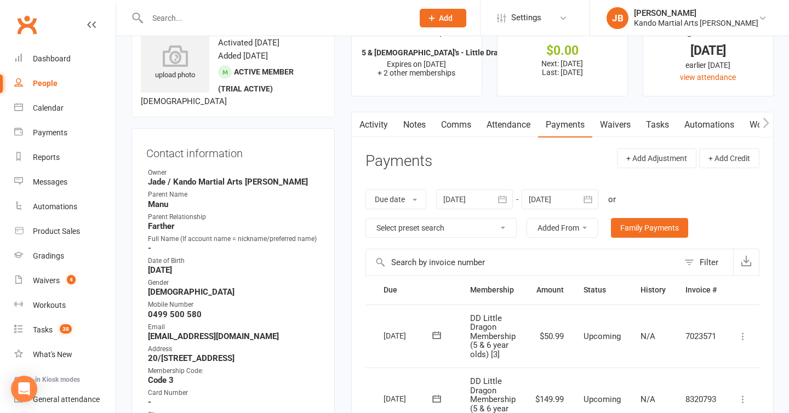
click at [178, 22] on input "text" at bounding box center [274, 17] width 261 height 15
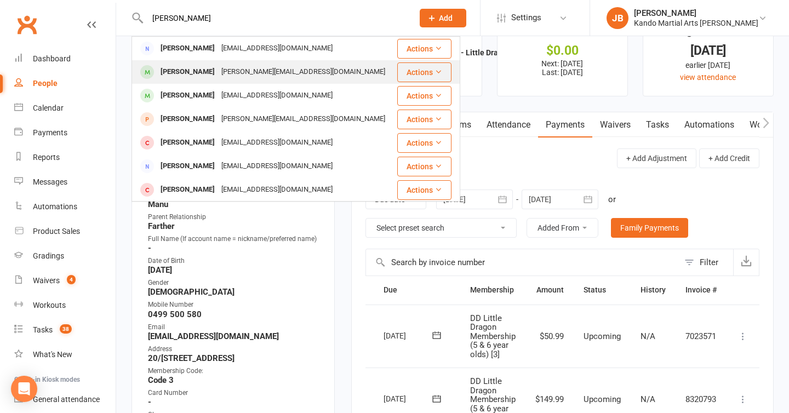
type input "[PERSON_NAME]"
click at [171, 76] on div "[PERSON_NAME]" at bounding box center [187, 72] width 61 height 16
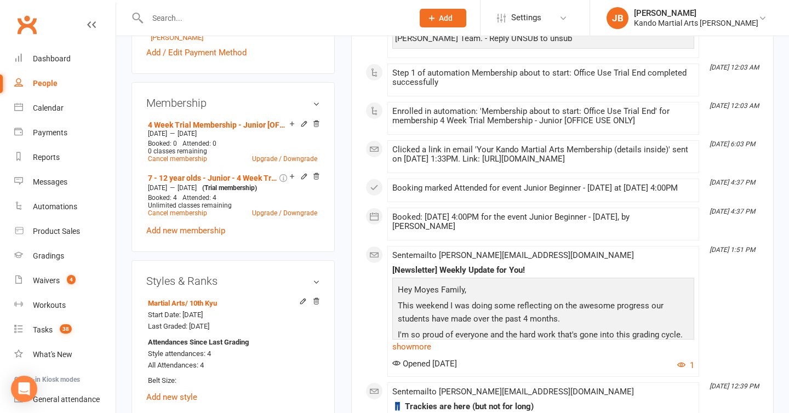
scroll to position [645, 0]
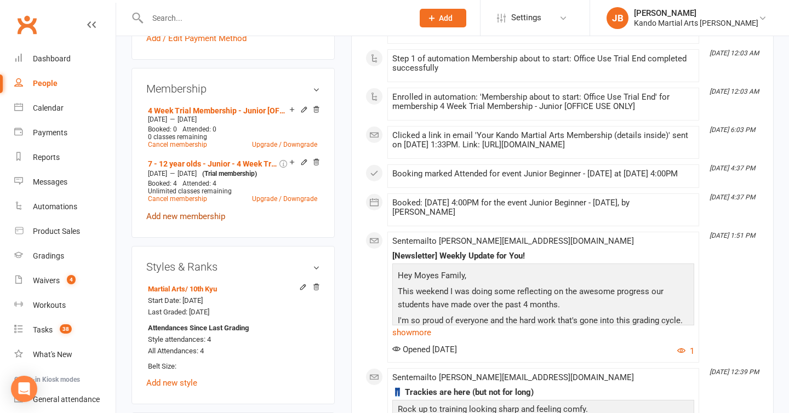
click at [195, 215] on link "Add new membership" at bounding box center [185, 216] width 79 height 10
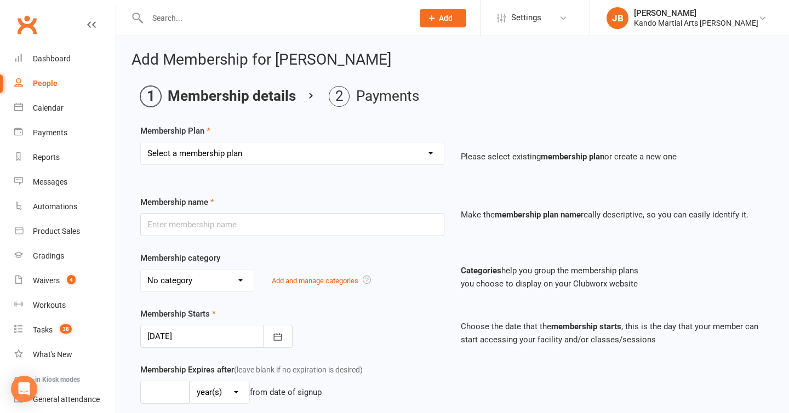
click at [202, 145] on select "Select a membership plan Create new Membership Plan 12 Months - Kinder Ninja in…" at bounding box center [292, 153] width 303 height 22
select select "62"
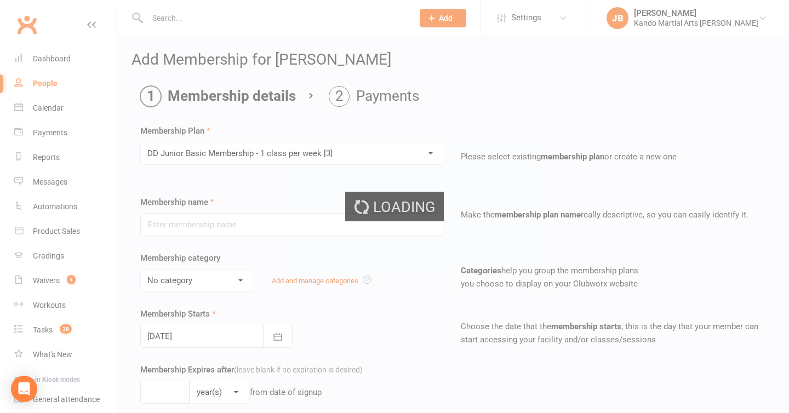
type input "DD Junior Basic Membership - 1 class per week [3]"
select select "6"
type input "0"
type input "1"
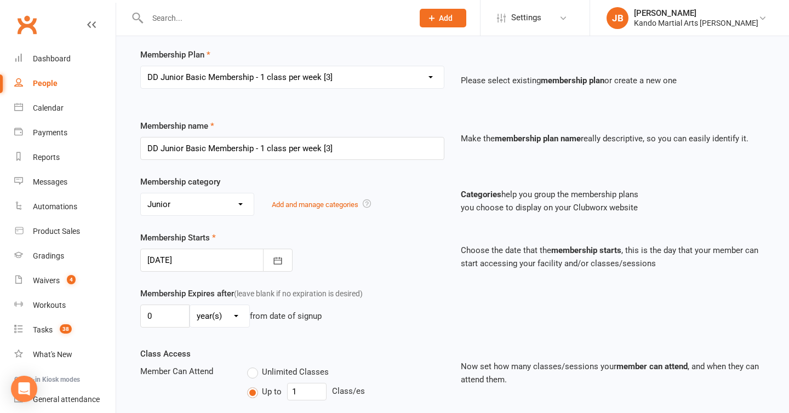
scroll to position [85, 0]
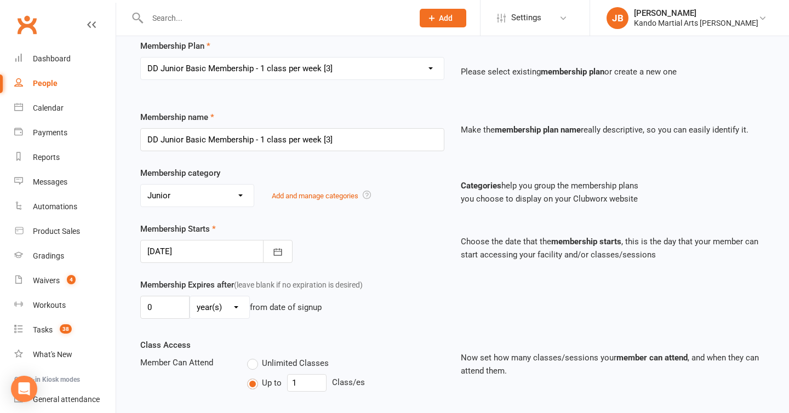
click at [236, 245] on div at bounding box center [216, 251] width 152 height 23
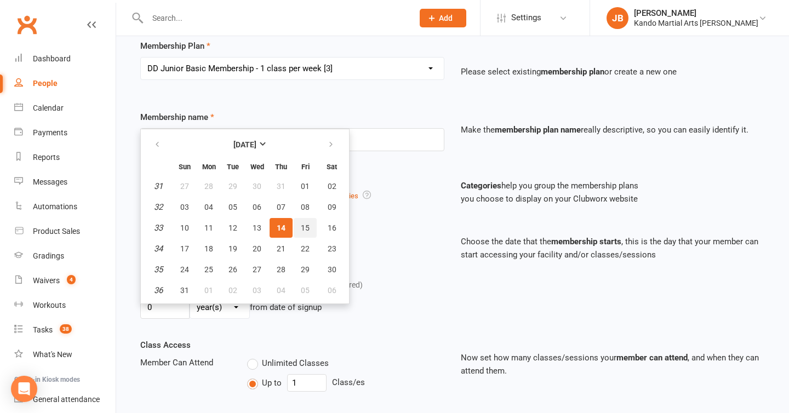
click at [304, 232] on button "15" at bounding box center [305, 228] width 23 height 20
type input "[DATE]"
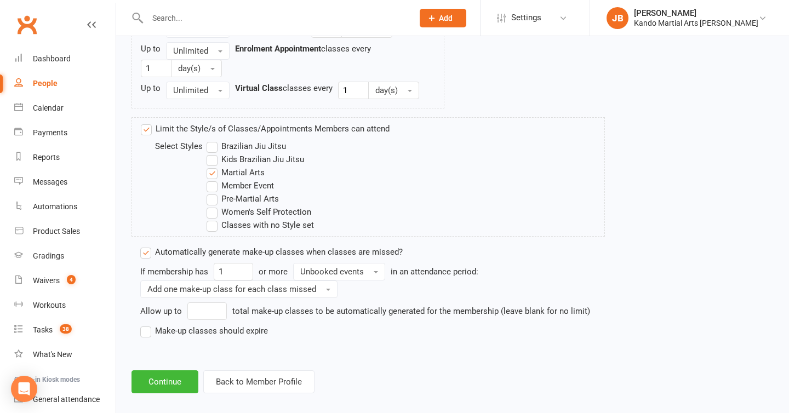
scroll to position [831, 0]
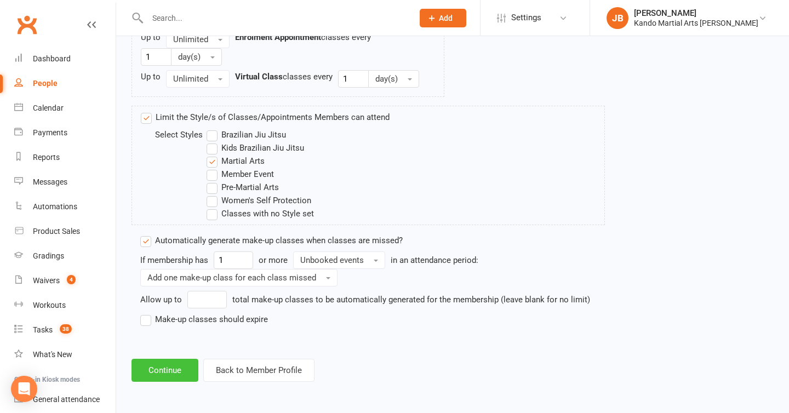
click at [167, 368] on button "Continue" at bounding box center [164, 370] width 67 height 23
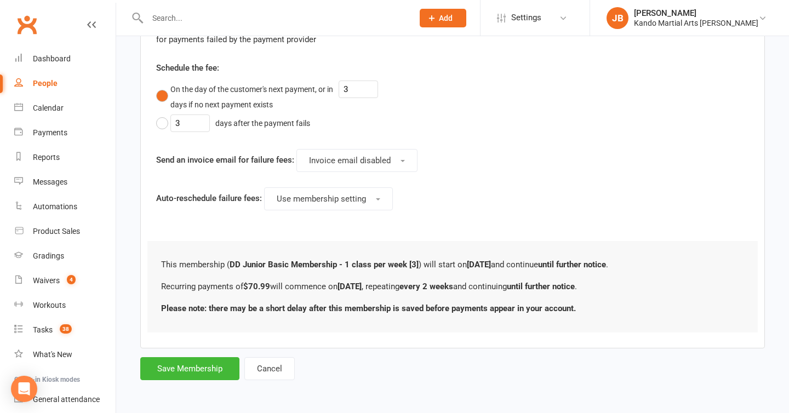
scroll to position [555, 0]
click at [187, 373] on button "Save Membership" at bounding box center [189, 368] width 99 height 23
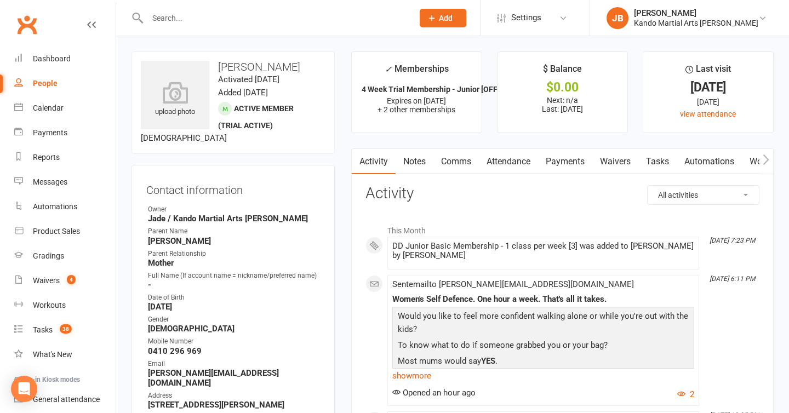
click at [578, 168] on link "Payments" at bounding box center [565, 161] width 54 height 25
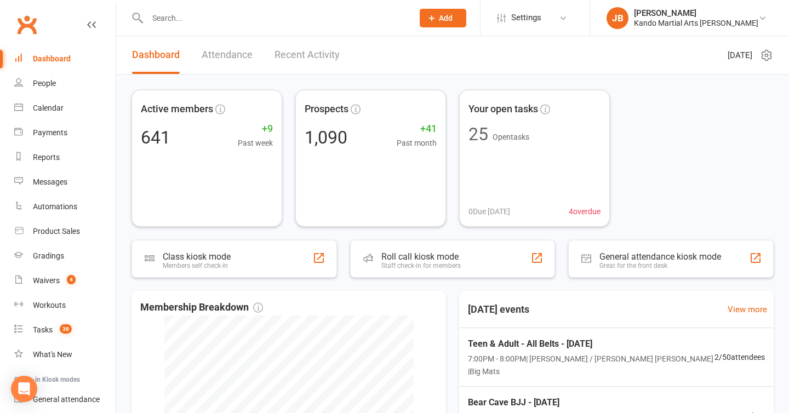
click at [198, 24] on input "text" at bounding box center [274, 17] width 261 height 15
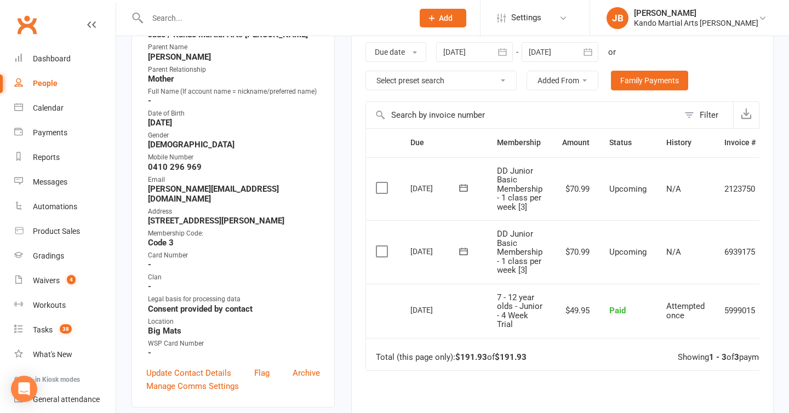
scroll to position [0, 41]
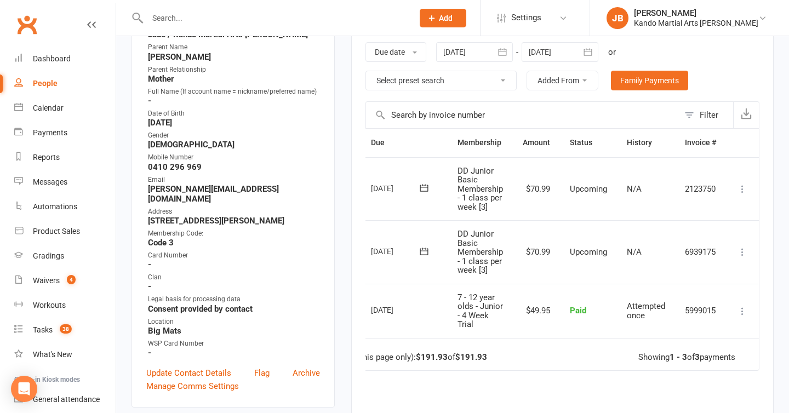
click at [744, 254] on icon at bounding box center [742, 252] width 11 height 11
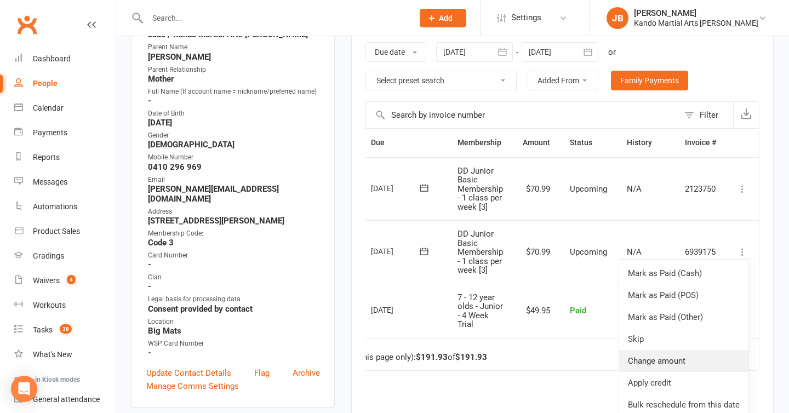
click at [644, 360] on link "Change amount" at bounding box center [683, 361] width 129 height 22
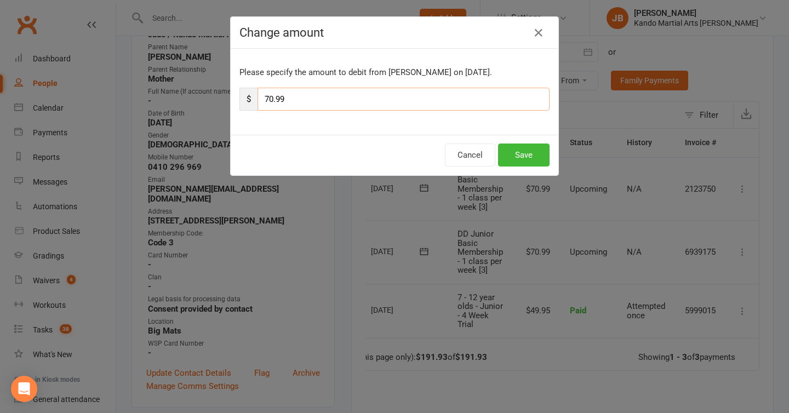
click at [275, 103] on input "70.99" at bounding box center [404, 99] width 292 height 23
type input "169.99"
click at [517, 155] on button "Save" at bounding box center [524, 155] width 52 height 23
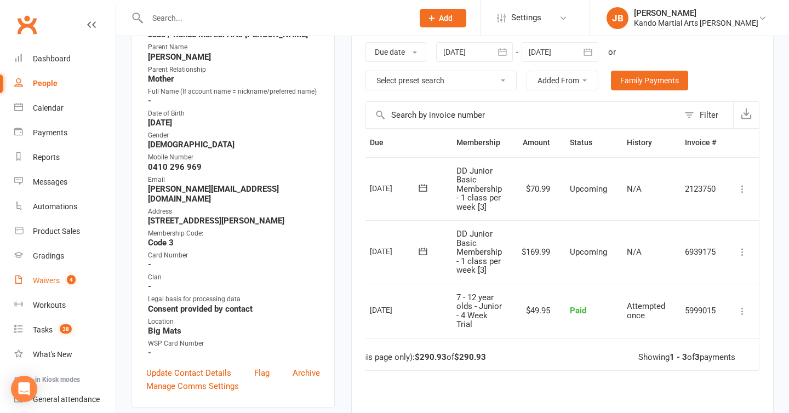
click at [45, 280] on div "Waivers" at bounding box center [46, 280] width 27 height 9
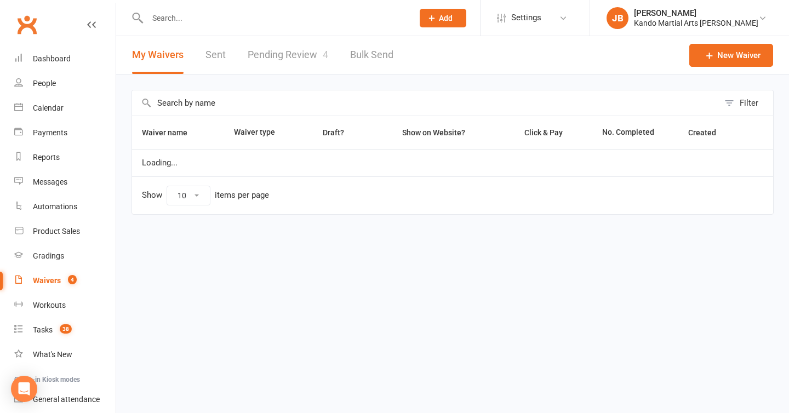
select select "100"
click at [305, 60] on link "Pending Review 4" at bounding box center [288, 55] width 81 height 38
